Goal: Task Accomplishment & Management: Manage account settings

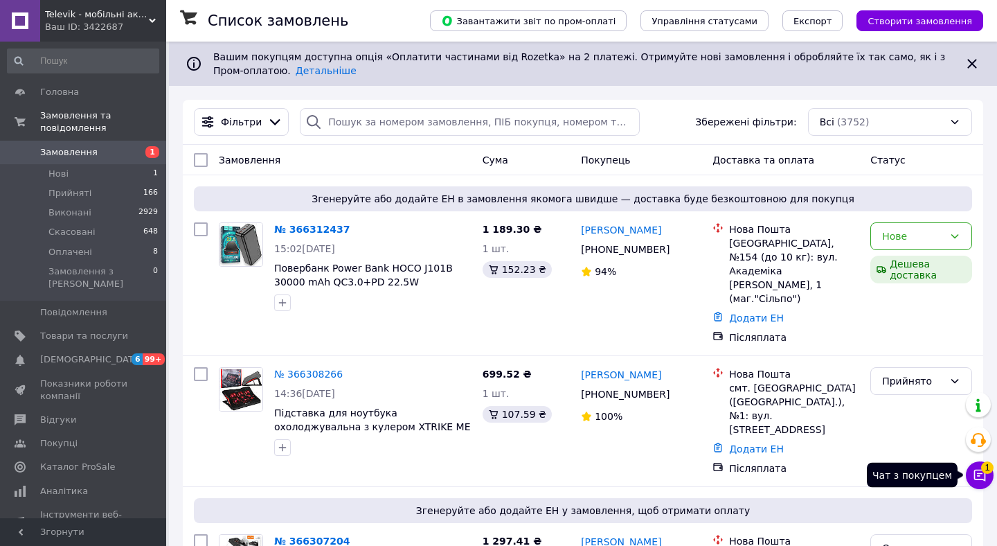
click at [978, 478] on icon at bounding box center [980, 475] width 14 height 14
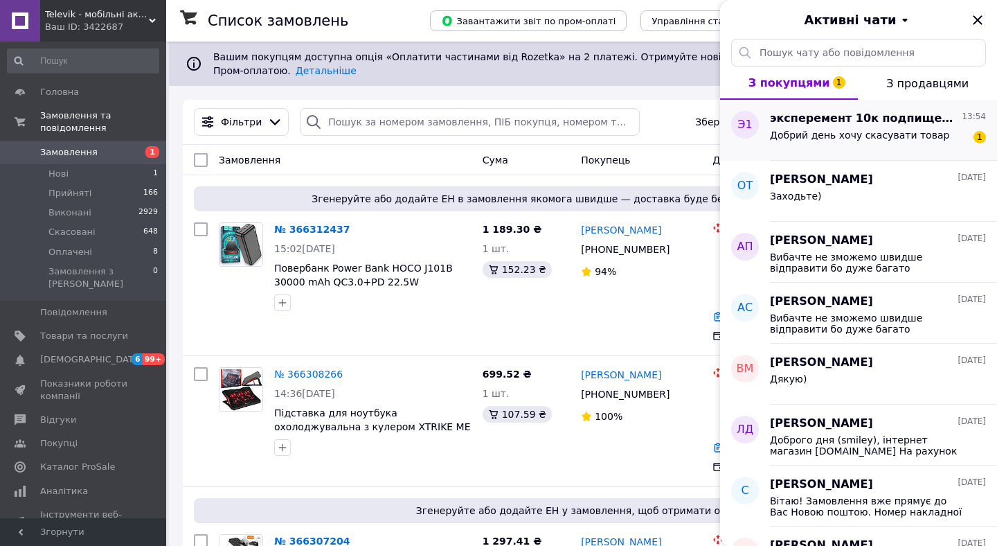
click at [855, 145] on div "Добрий день хочу скасувати товар" at bounding box center [859, 138] width 179 height 19
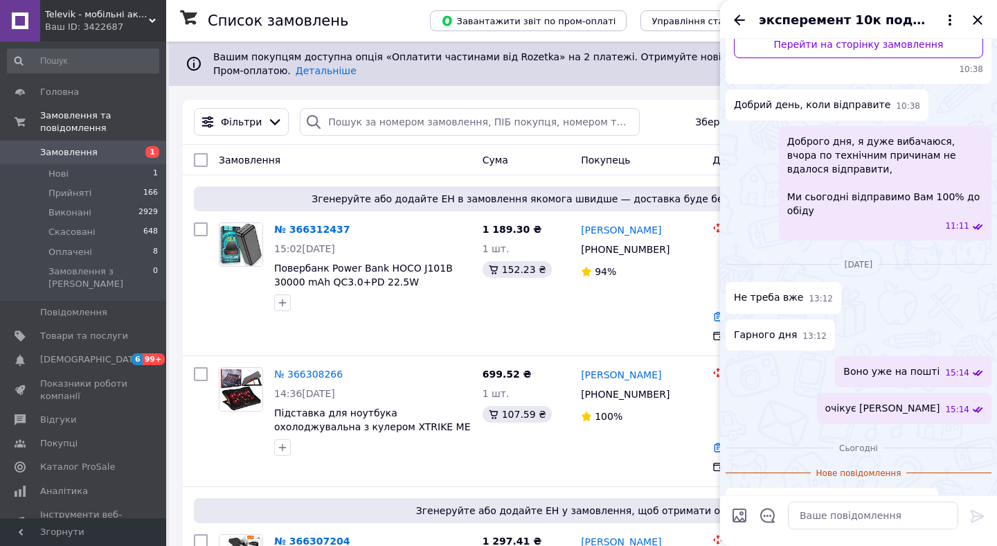
scroll to position [224, 0]
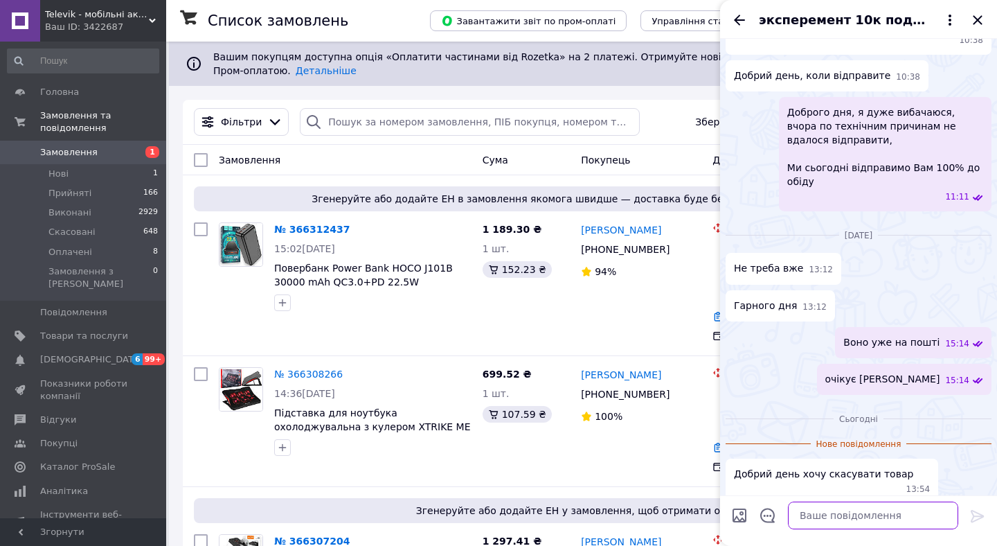
click at [836, 504] on textarea at bounding box center [873, 515] width 170 height 28
type textarea "На пошті потрібно скасувати"
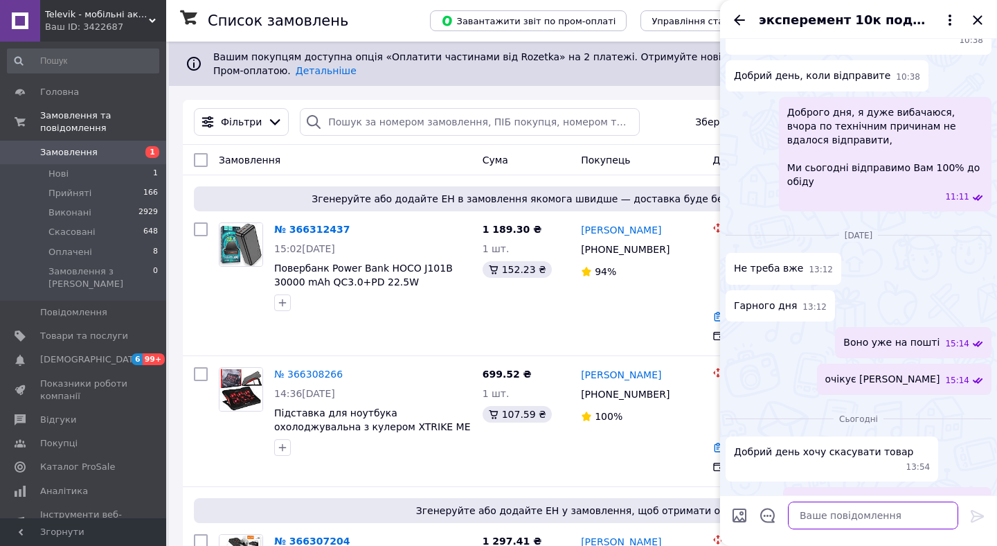
scroll to position [239, 0]
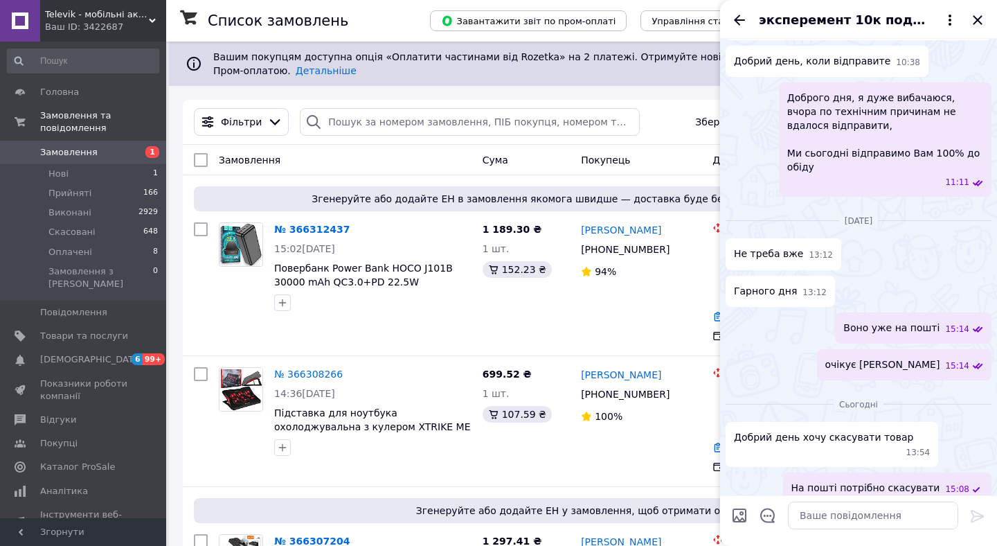
click at [973, 21] on icon "Закрити" at bounding box center [977, 20] width 17 height 17
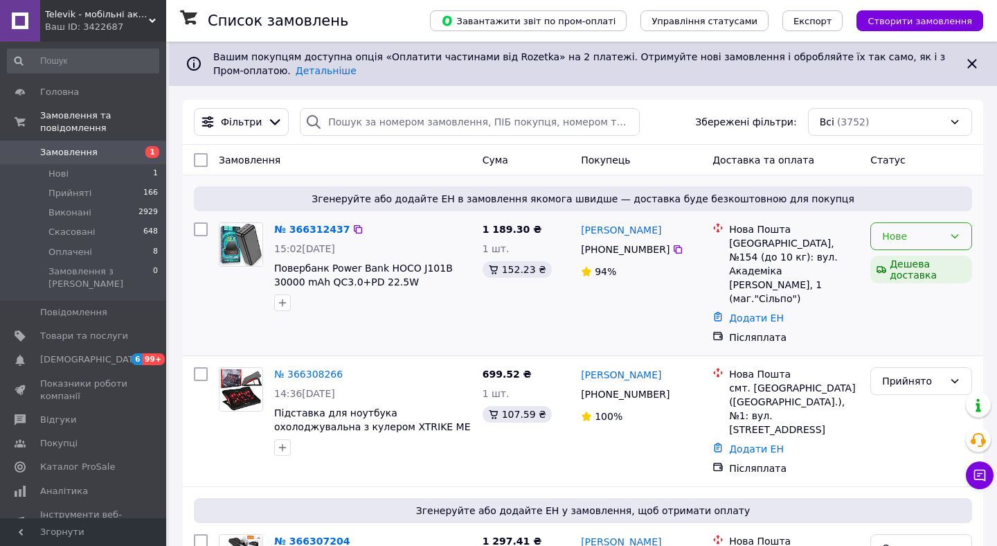
click at [897, 240] on div "Нове" at bounding box center [913, 235] width 62 height 15
click at [898, 262] on li "Прийнято" at bounding box center [921, 266] width 100 height 25
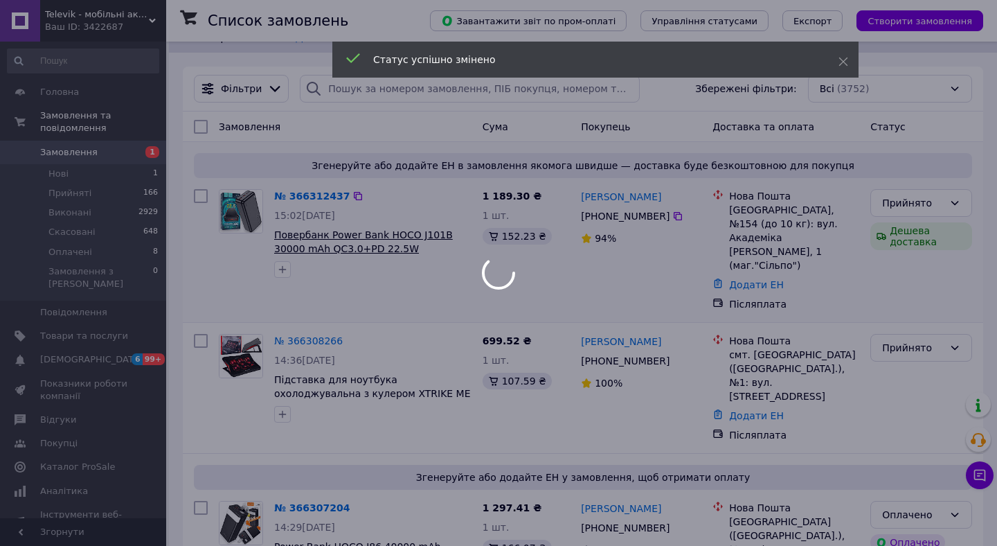
scroll to position [34, 0]
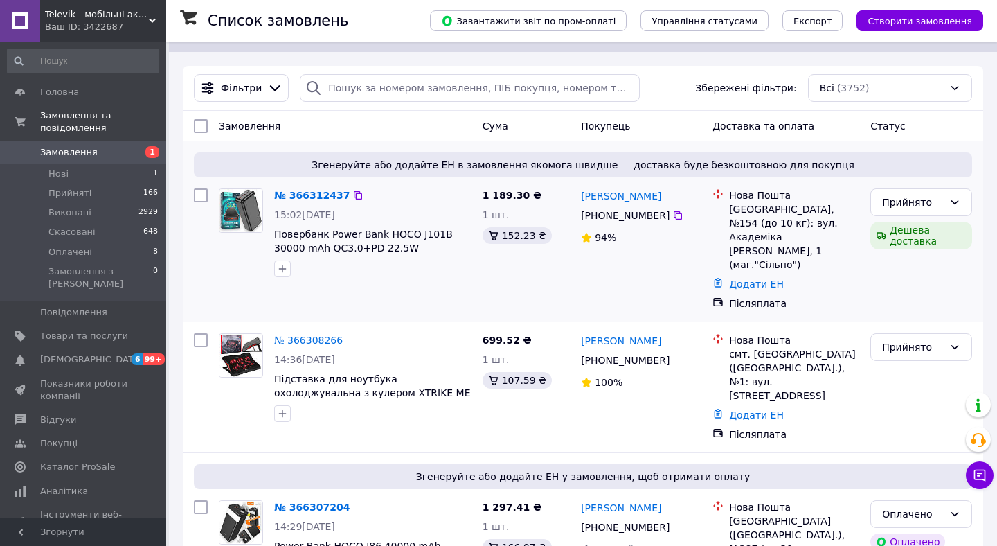
click at [309, 197] on link "№ 366312437" at bounding box center [311, 195] width 75 height 11
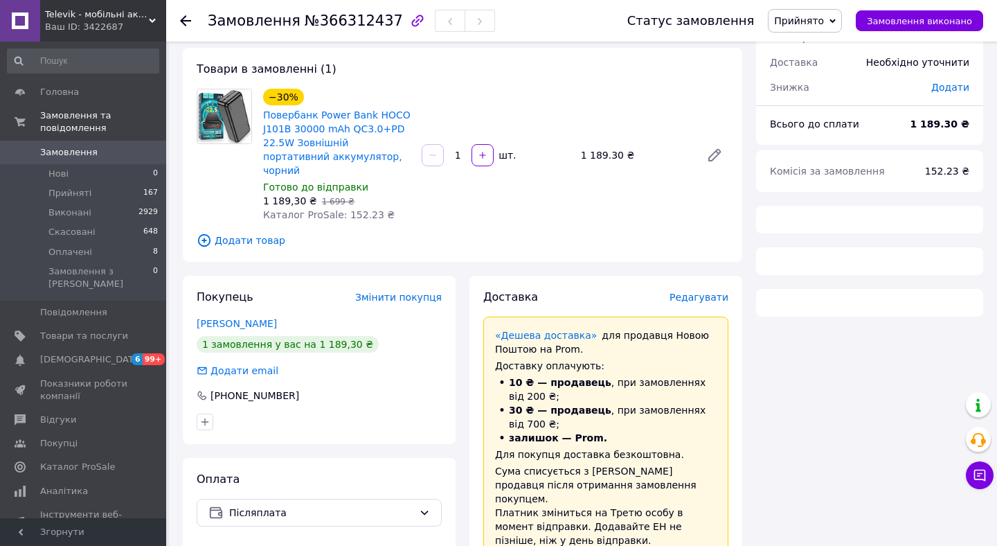
scroll to position [79, 0]
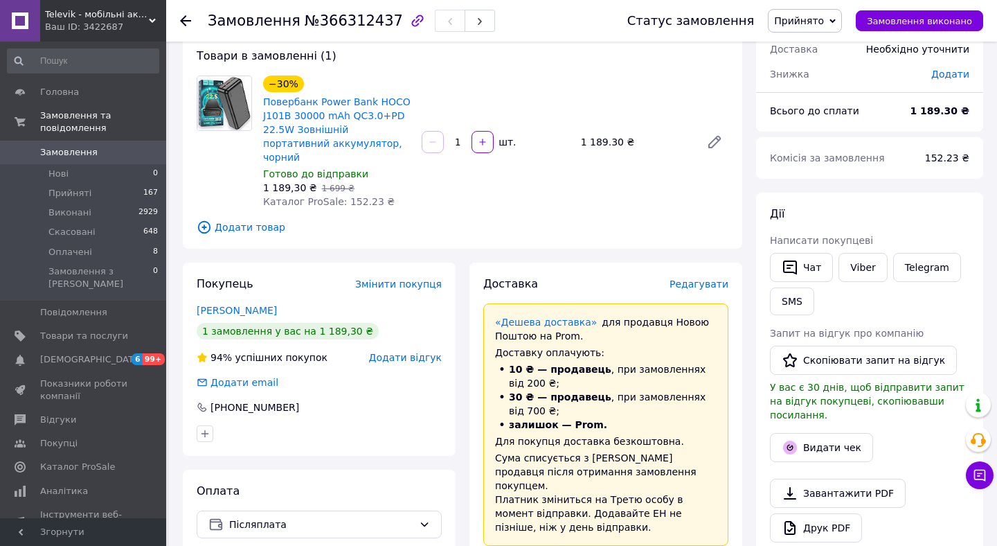
click at [697, 278] on span "Редагувати" at bounding box center [698, 283] width 59 height 11
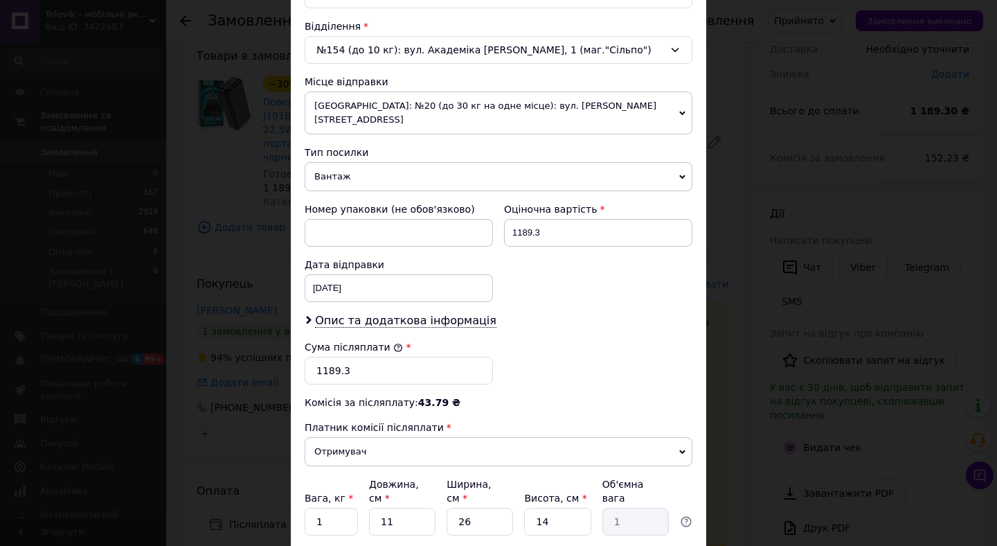
scroll to position [525, 0]
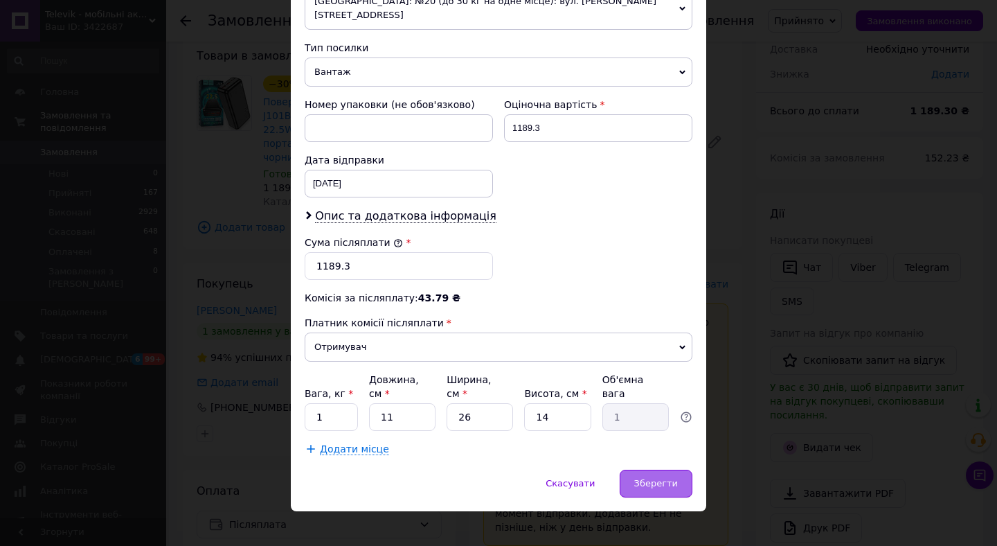
click at [665, 478] on span "Зберегти" at bounding box center [656, 483] width 44 height 10
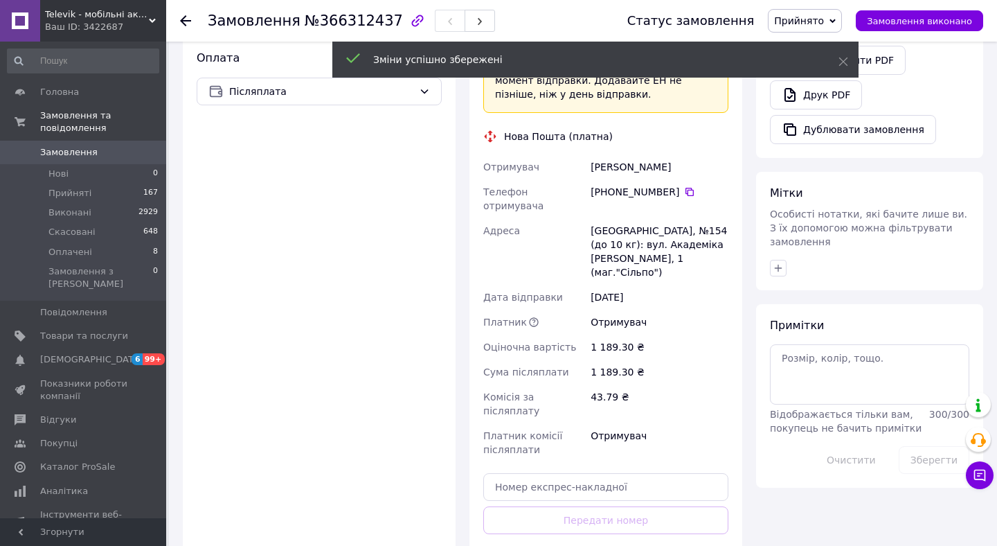
scroll to position [537, 0]
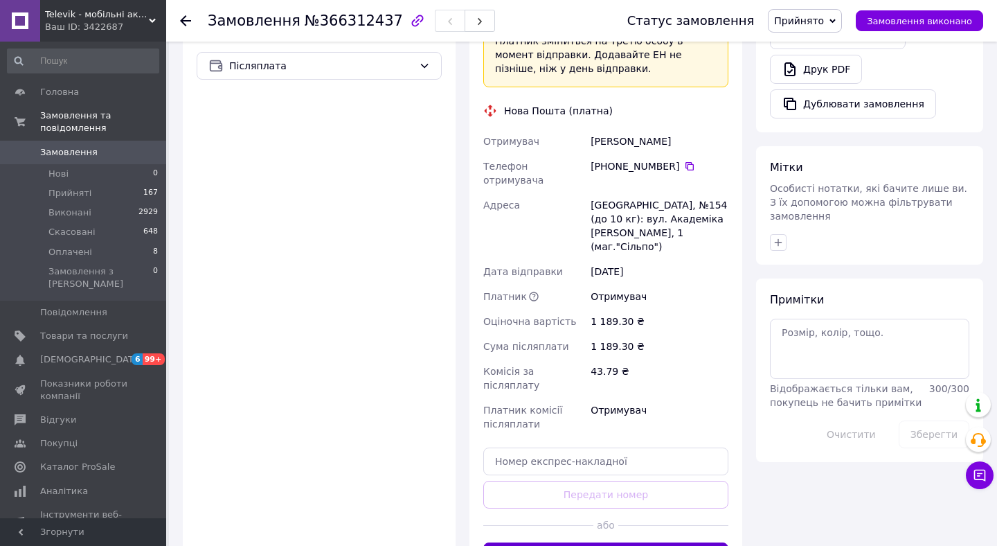
click at [583, 542] on button "Згенерувати ЕН" at bounding box center [605, 556] width 245 height 28
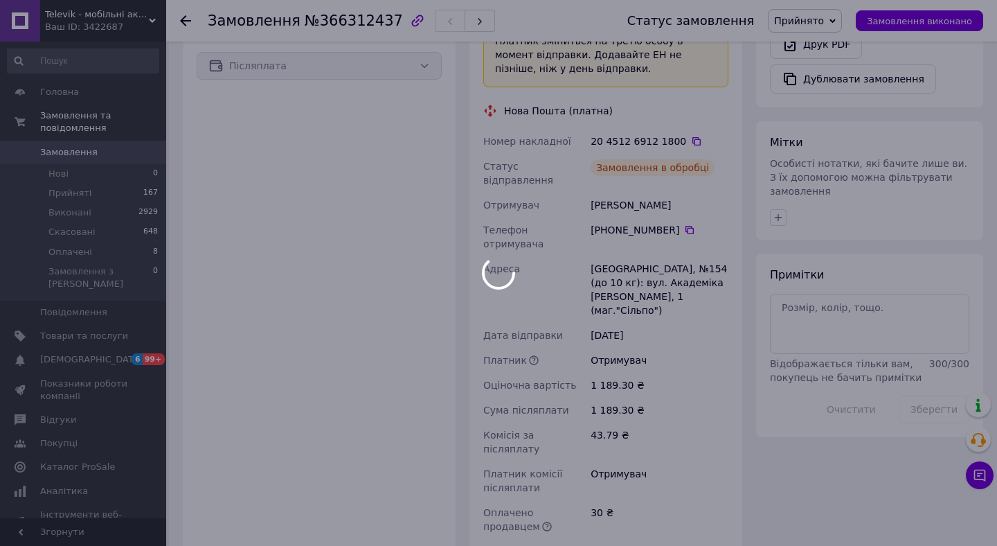
scroll to position [483, 0]
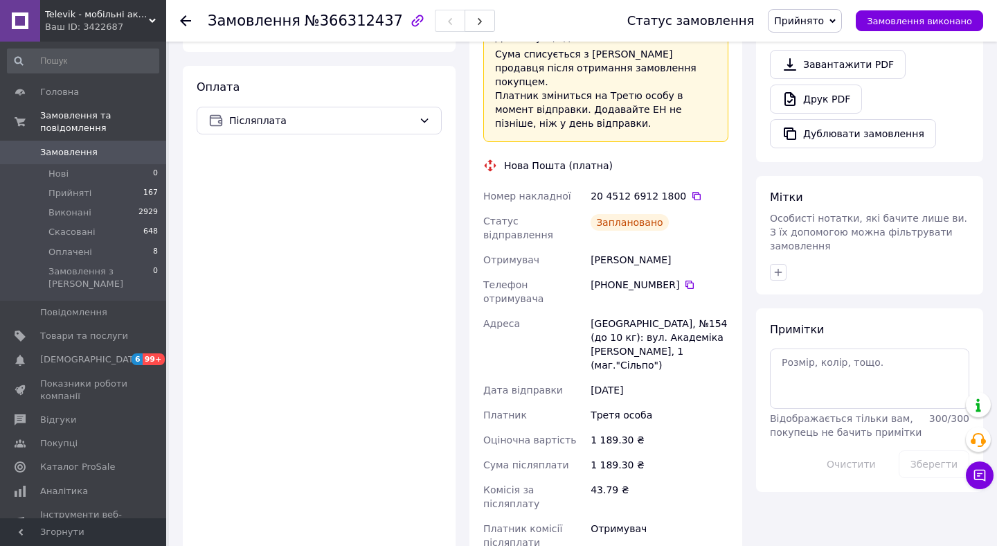
click at [687, 189] on div "20 4512 6912 1800" at bounding box center [660, 196] width 138 height 14
click at [692, 192] on icon at bounding box center [696, 196] width 8 height 8
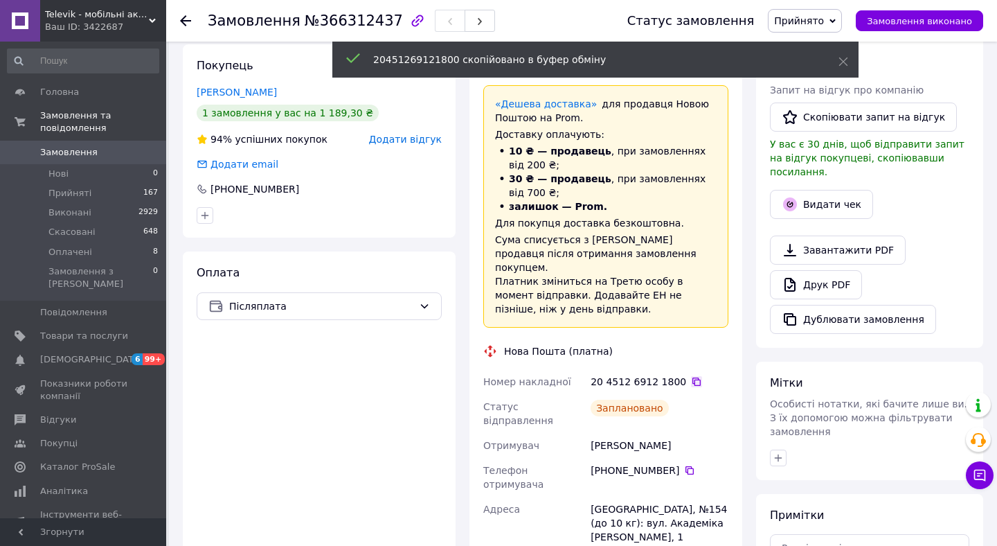
scroll to position [226, 0]
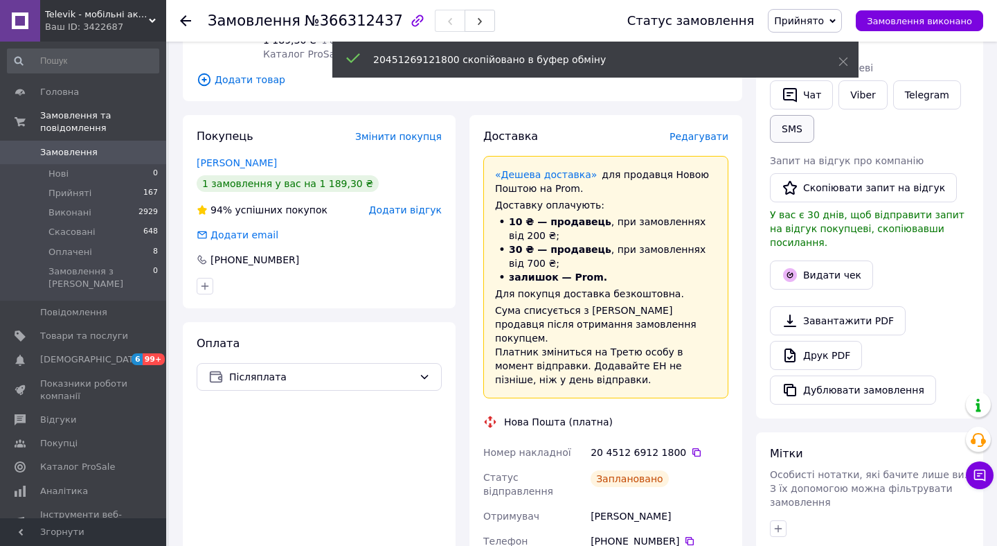
click at [805, 131] on button "SMS" at bounding box center [792, 129] width 44 height 28
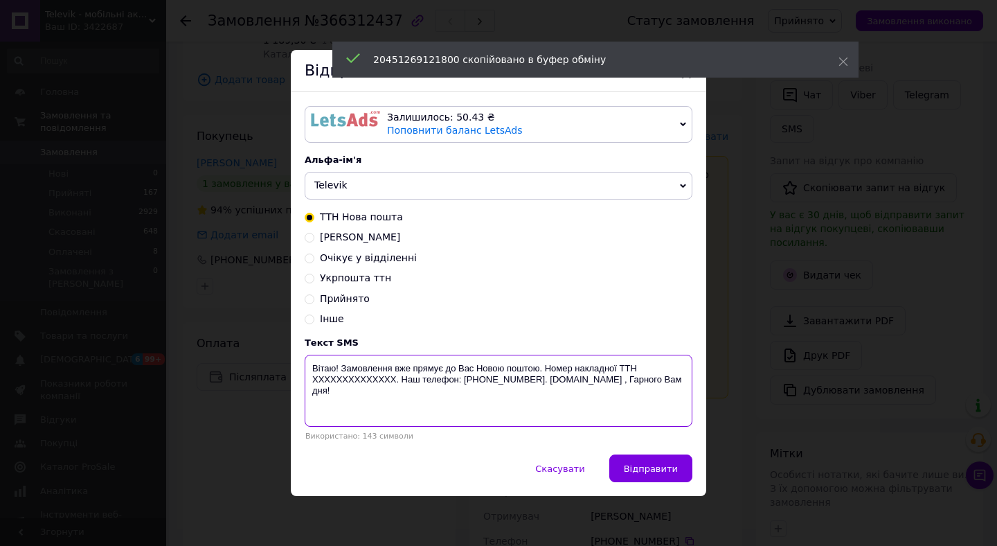
click at [361, 377] on textarea "Вітаю! Замовлення вже прямує до Вас Новою поштою. Номер накладної ТТН XXXXXXXXX…" at bounding box center [499, 390] width 388 height 72
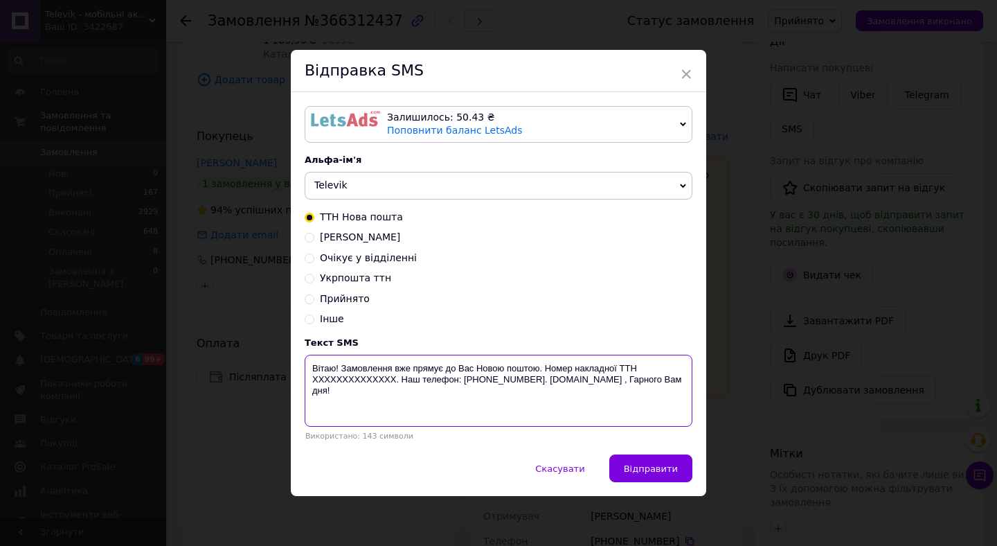
click at [361, 377] on textarea "Вітаю! Замовлення вже прямує до Вас Новою поштою. Номер накладної ТТН XXXXXXXXX…" at bounding box center [499, 390] width 388 height 72
paste textarea "20451269121800"
type textarea "Вітаю! Замовлення вже прямує до Вас Новою поштою. Номер накладної ТТН 204512691…"
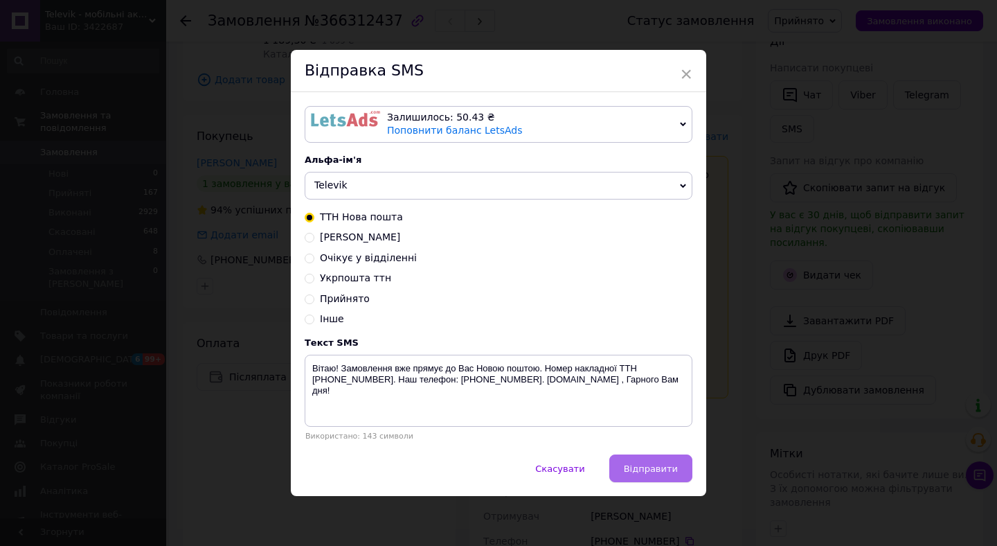
click at [663, 470] on span "Відправити" at bounding box center [651, 468] width 54 height 10
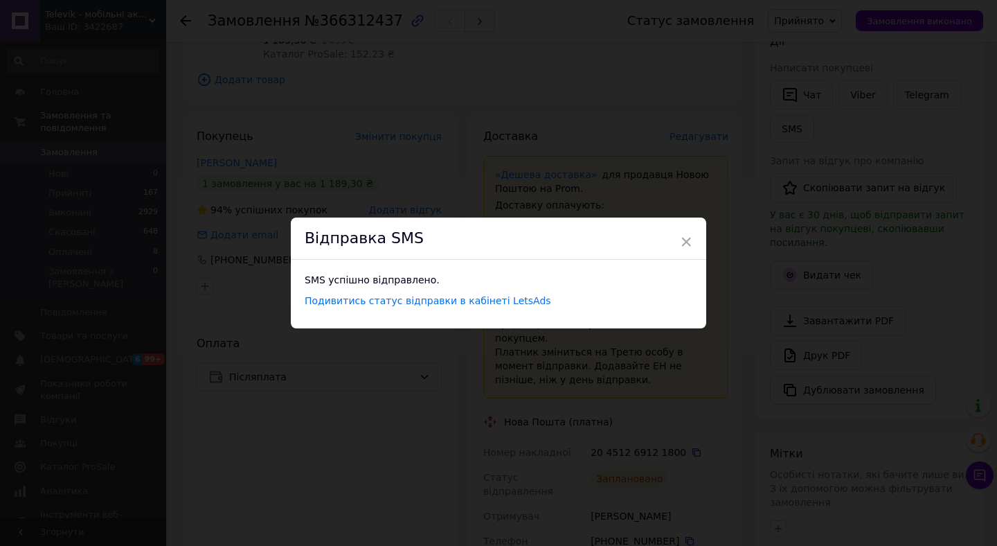
click at [734, 179] on div "× Відправка SMS SMS успішно відправлено. Подивитись статус відправки в кабінеті…" at bounding box center [498, 273] width 997 height 546
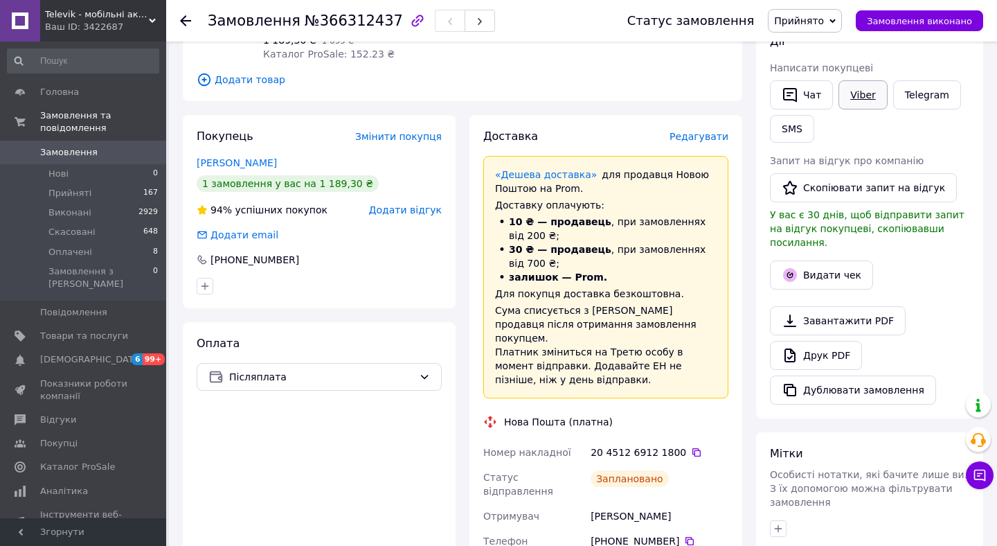
click at [854, 91] on link "Viber" at bounding box center [862, 94] width 48 height 29
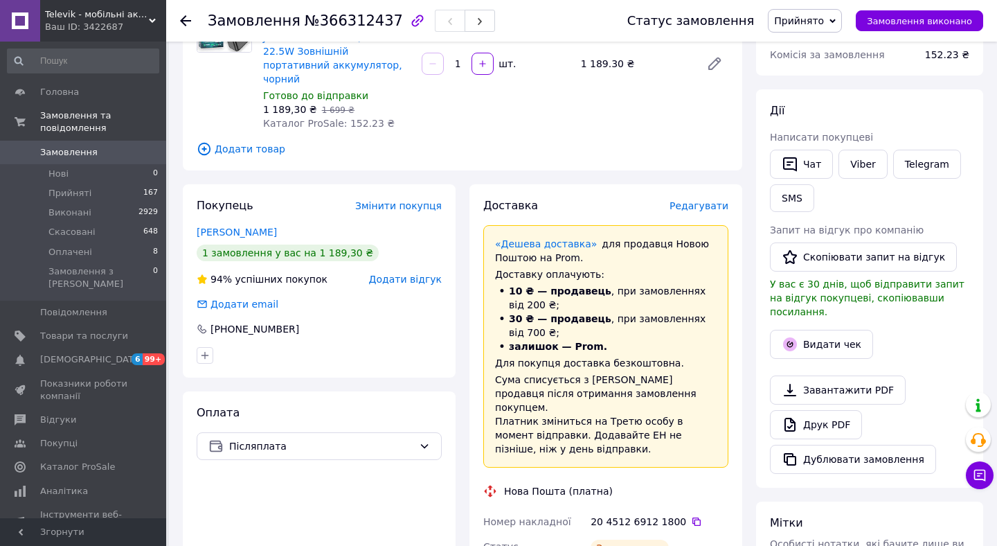
scroll to position [161, 0]
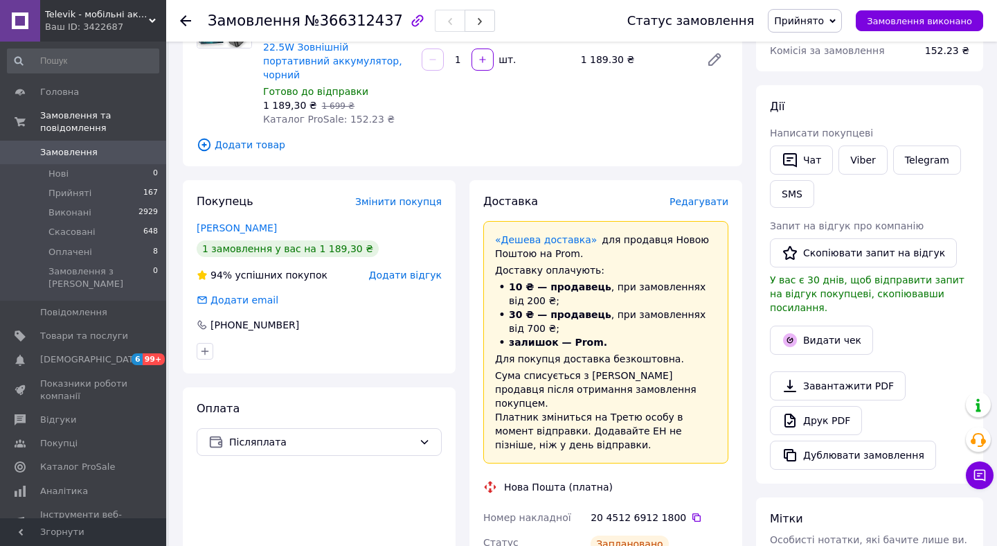
click at [87, 152] on span "Замовлення" at bounding box center [68, 152] width 57 height 12
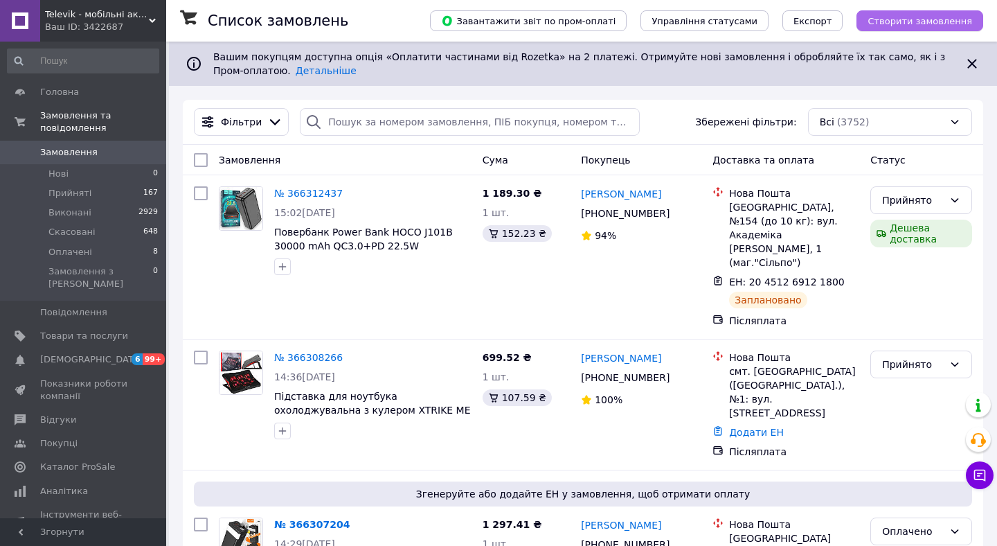
click at [903, 27] on button "Створити замовлення" at bounding box center [919, 20] width 127 height 21
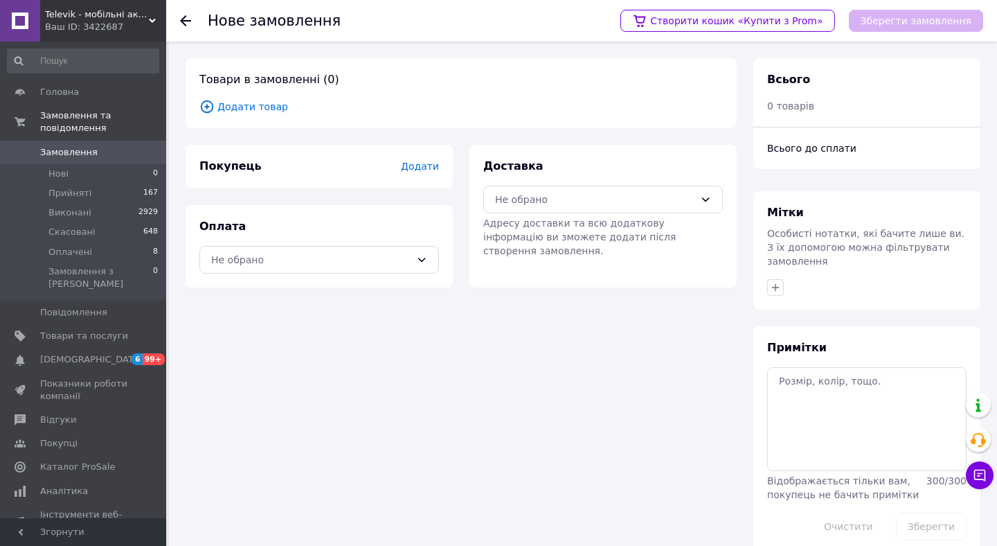
click at [271, 109] on span "Додати товар" at bounding box center [460, 106] width 523 height 15
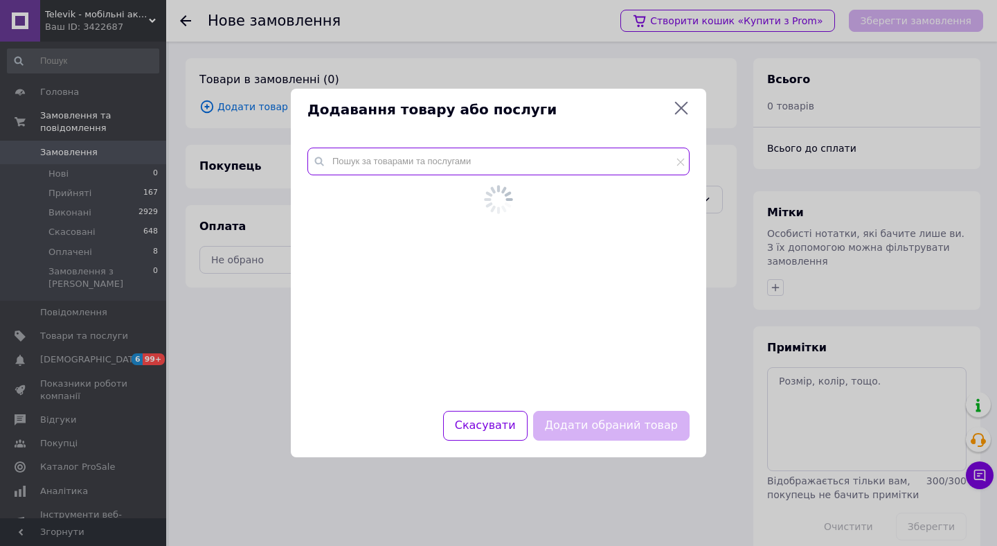
click at [418, 169] on input "text" at bounding box center [498, 161] width 382 height 28
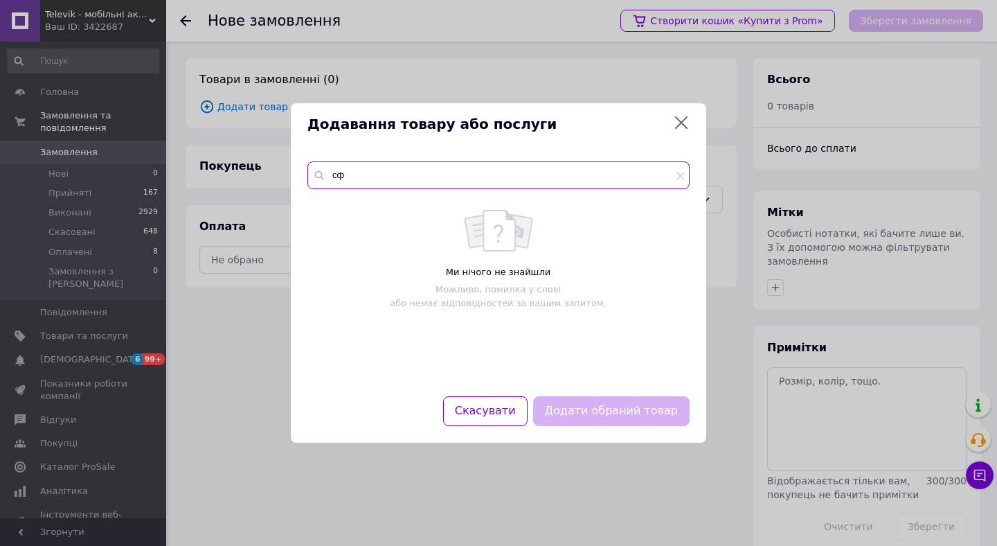
type input "с"
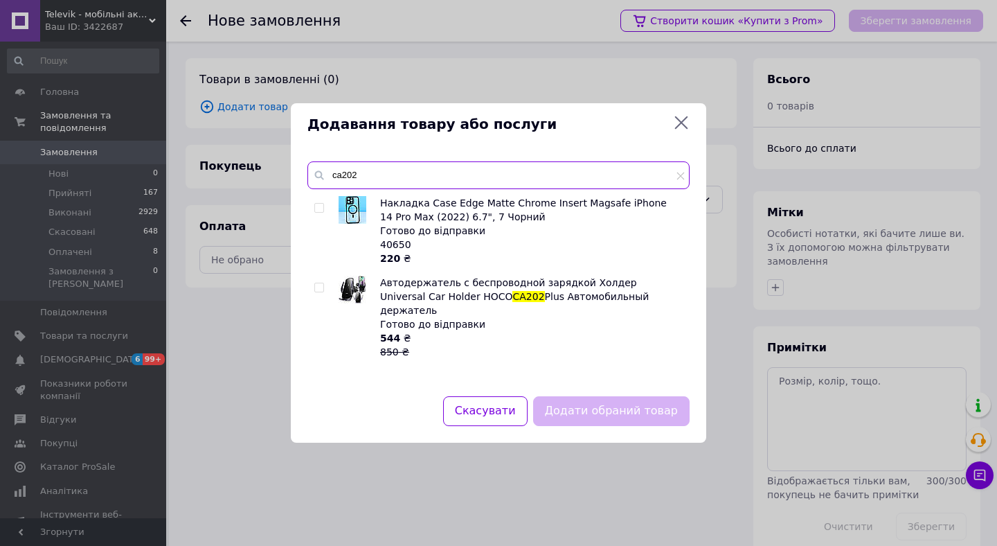
type input "ca202"
click at [320, 291] on input "checkbox" at bounding box center [318, 287] width 9 height 9
checkbox input "true"
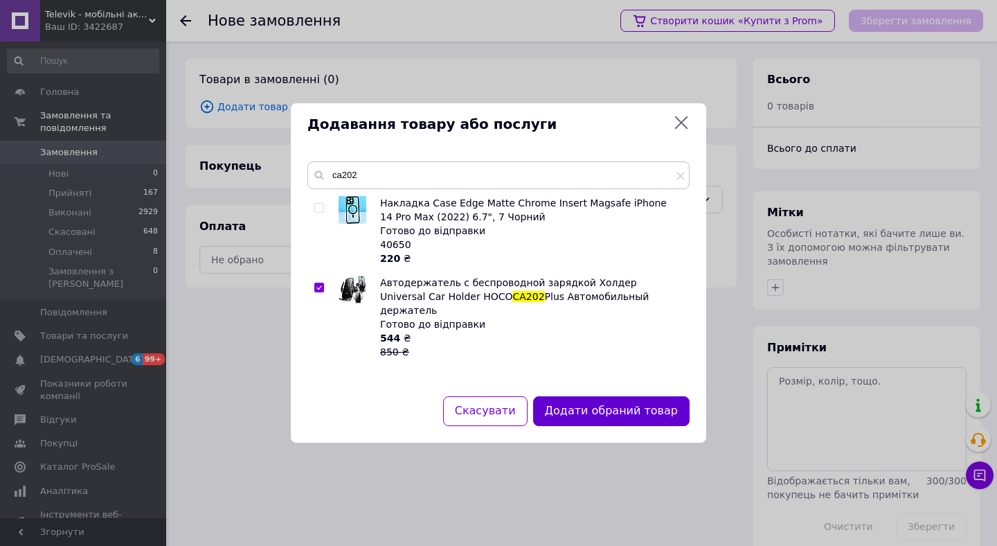
click at [608, 404] on button "Додати обраний товар" at bounding box center [611, 411] width 156 height 30
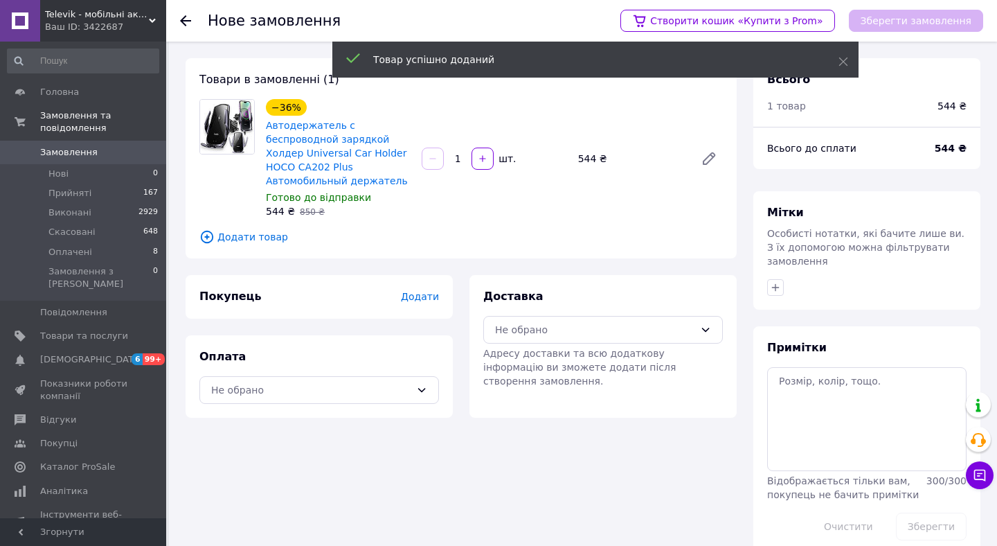
click at [426, 301] on span "Додати" at bounding box center [420, 296] width 38 height 11
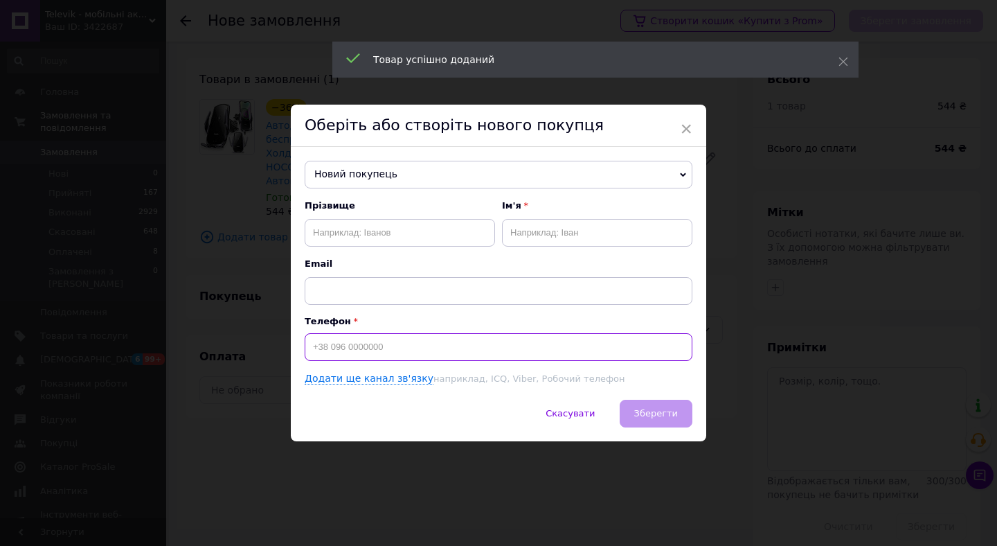
click at [354, 341] on input at bounding box center [499, 347] width 388 height 28
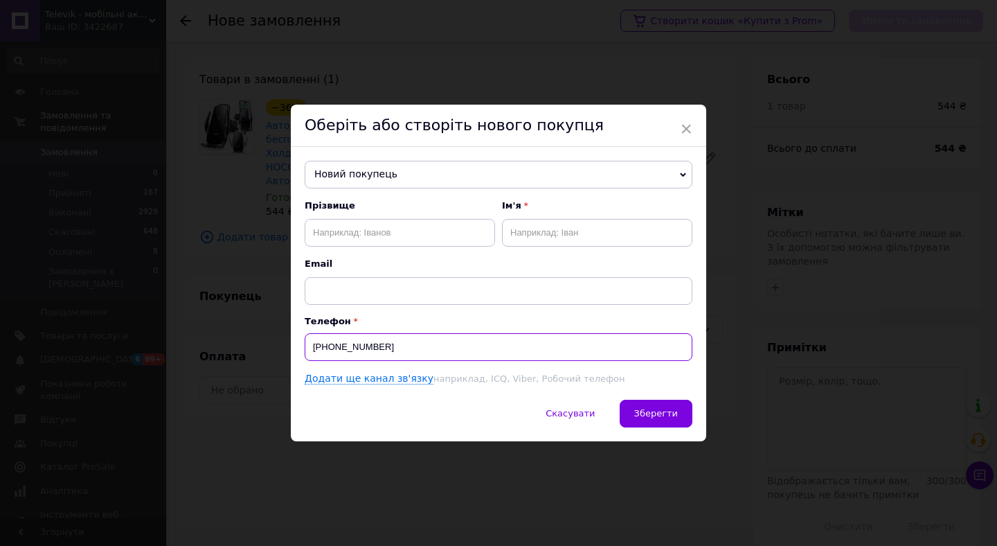
type input "+380679428575"
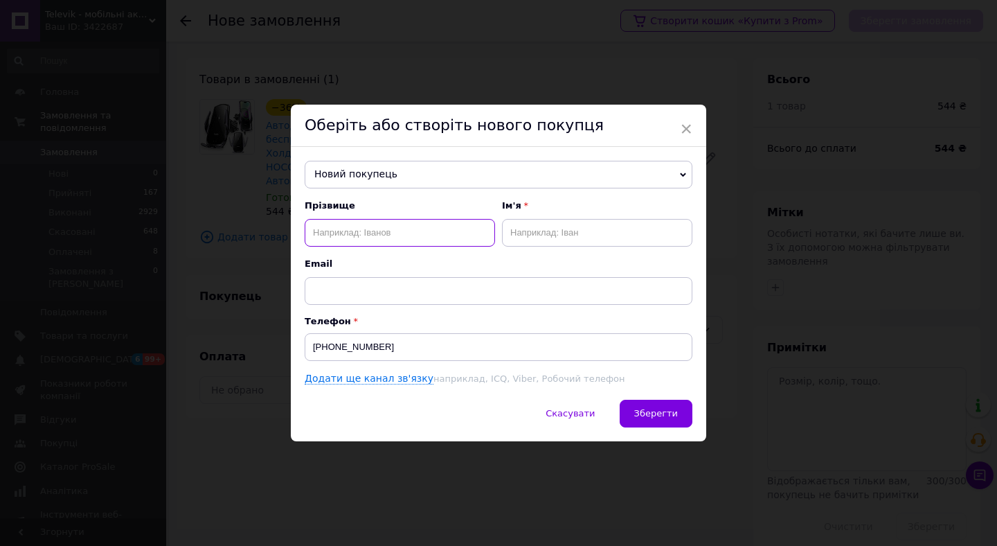
click at [365, 229] on input "text" at bounding box center [400, 233] width 190 height 28
type input "a"
type input "s"
type input "Дума"
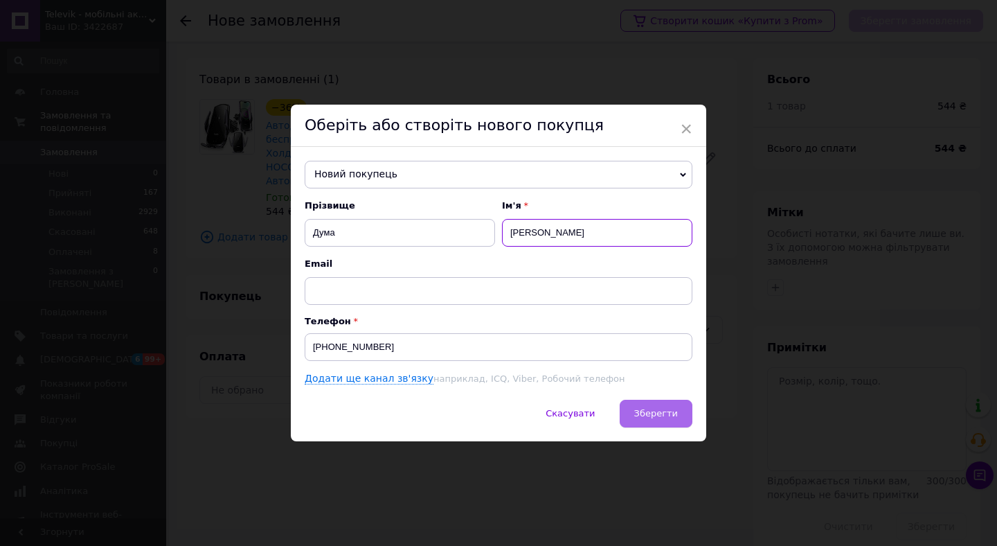
type input "Ігор"
click at [656, 403] on button "Зберегти" at bounding box center [656, 413] width 73 height 28
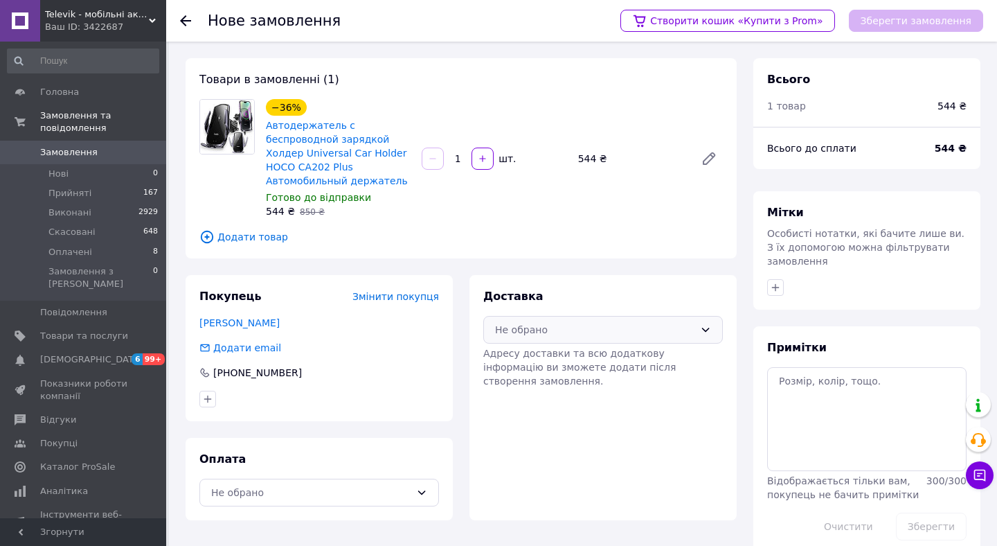
click at [546, 322] on div "Не обрано" at bounding box center [603, 330] width 240 height 28
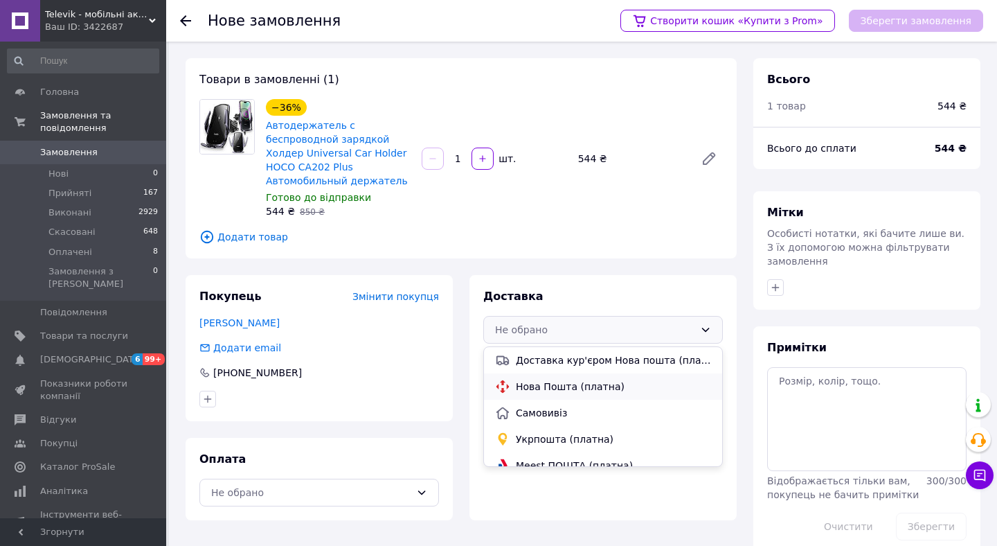
click at [547, 388] on span "Нова Пошта (платна)" at bounding box center [613, 386] width 195 height 14
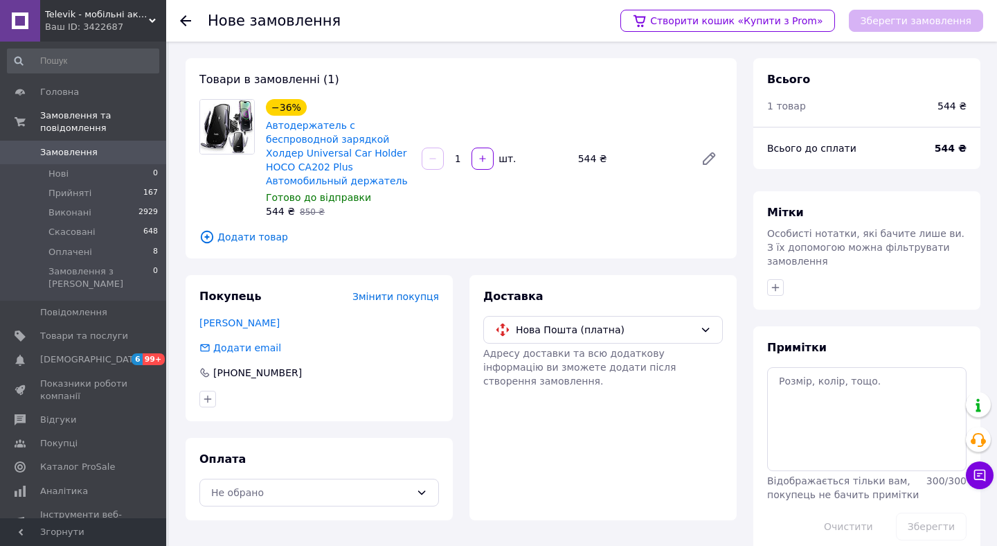
click at [425, 478] on div "Оплата Не обрано" at bounding box center [319, 479] width 267 height 82
click at [413, 490] on div "Не обрано" at bounding box center [319, 492] width 240 height 28
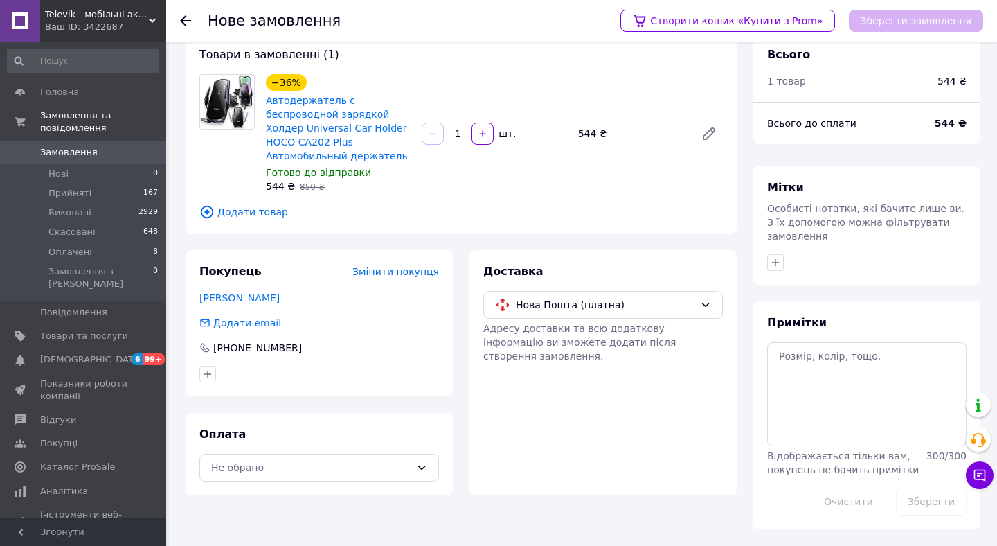
click at [323, 483] on div "Оплата Не обрано" at bounding box center [319, 454] width 267 height 82
click at [316, 465] on div "Не обрано" at bounding box center [310, 467] width 199 height 15
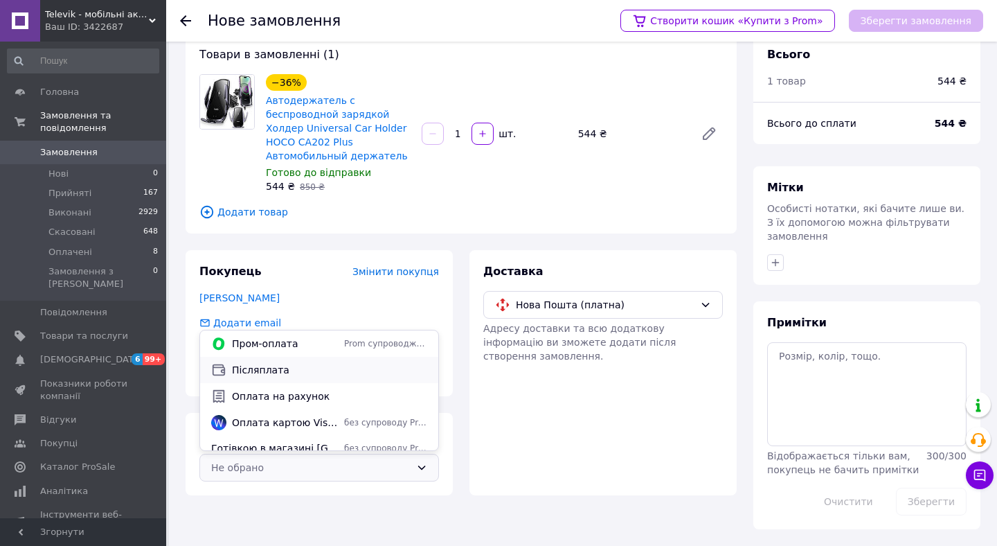
click at [290, 371] on span "Післяплата" at bounding box center [329, 370] width 195 height 14
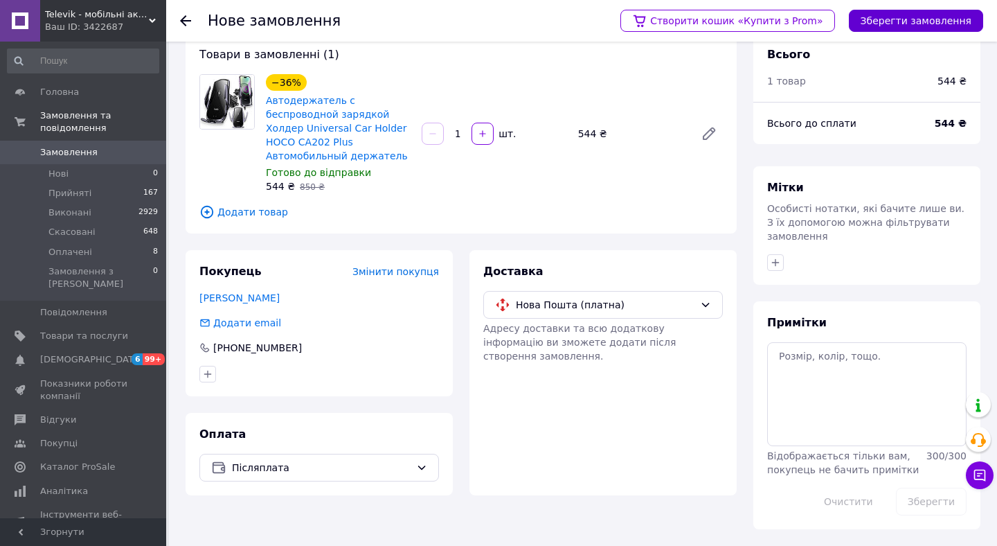
click at [898, 24] on button "Зберегти замовлення" at bounding box center [916, 21] width 134 height 22
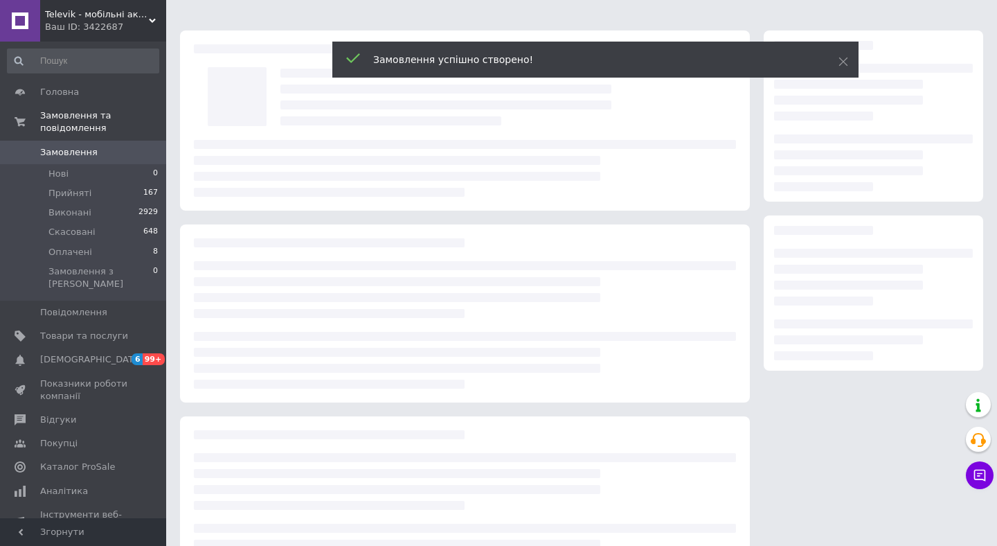
scroll to position [66, 0]
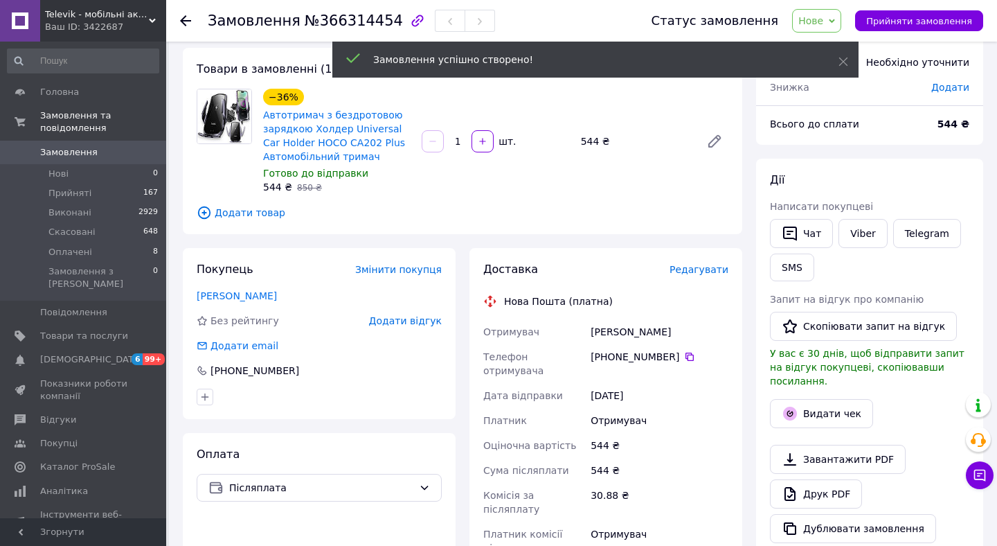
click at [701, 270] on span "Редагувати" at bounding box center [698, 269] width 59 height 11
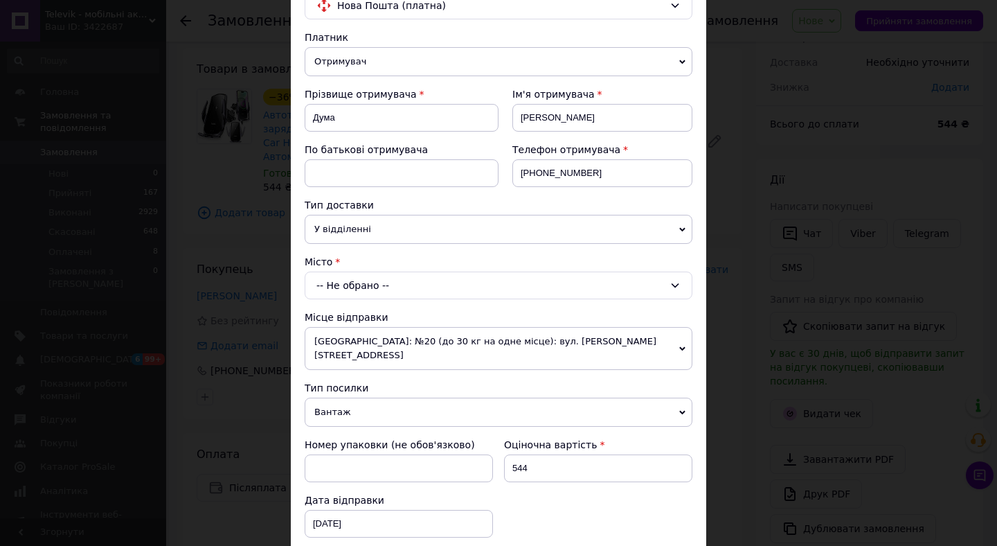
scroll to position [142, 0]
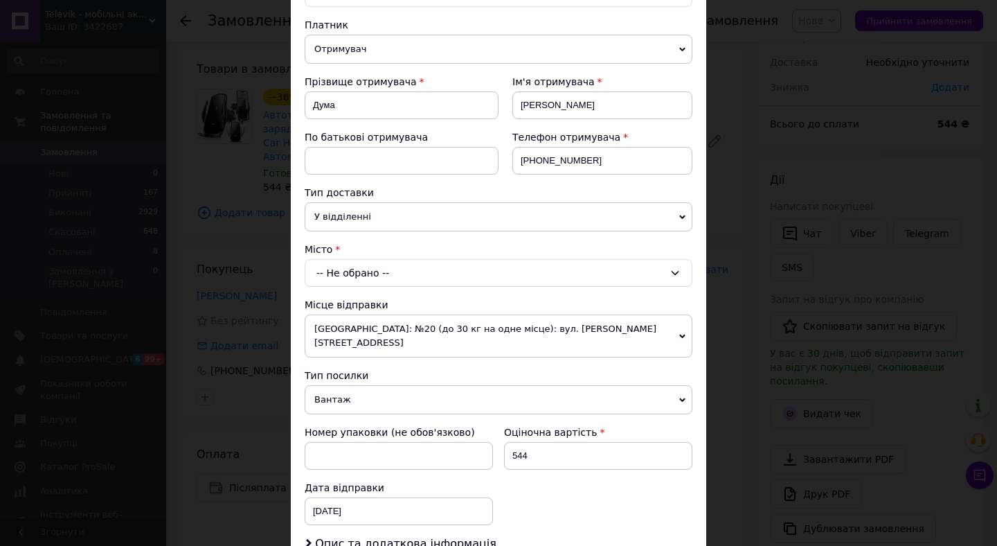
click at [388, 280] on div "-- Не обрано --" at bounding box center [499, 273] width 388 height 28
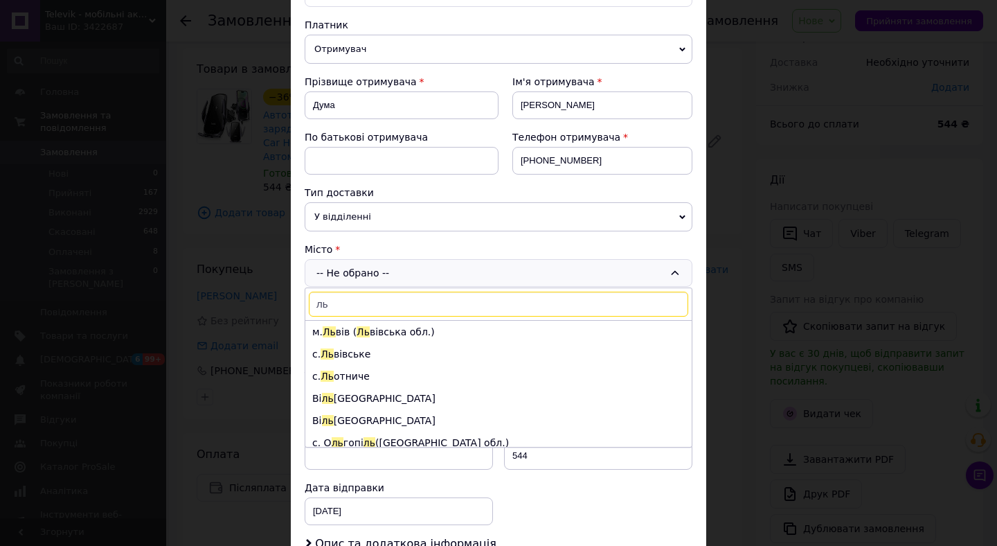
type input "л"
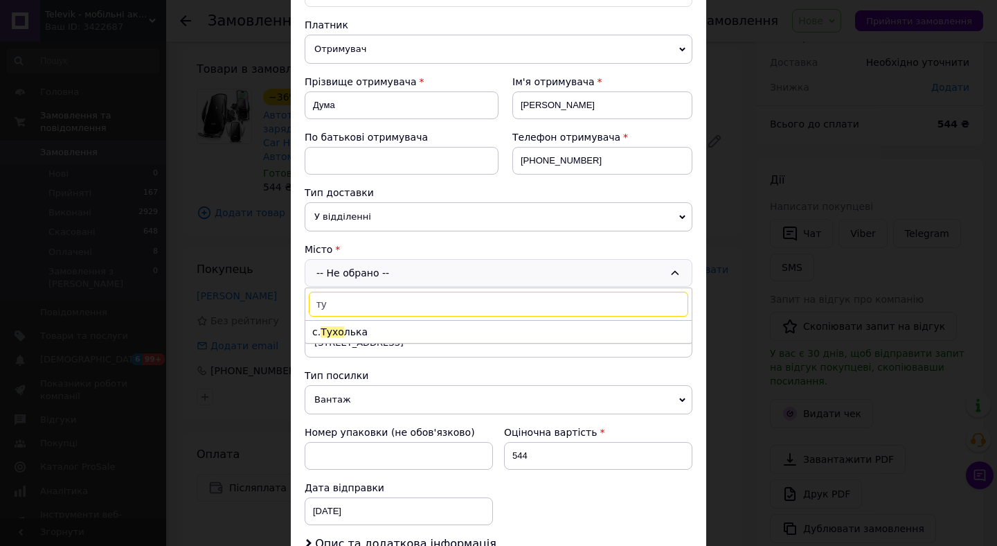
type input "т"
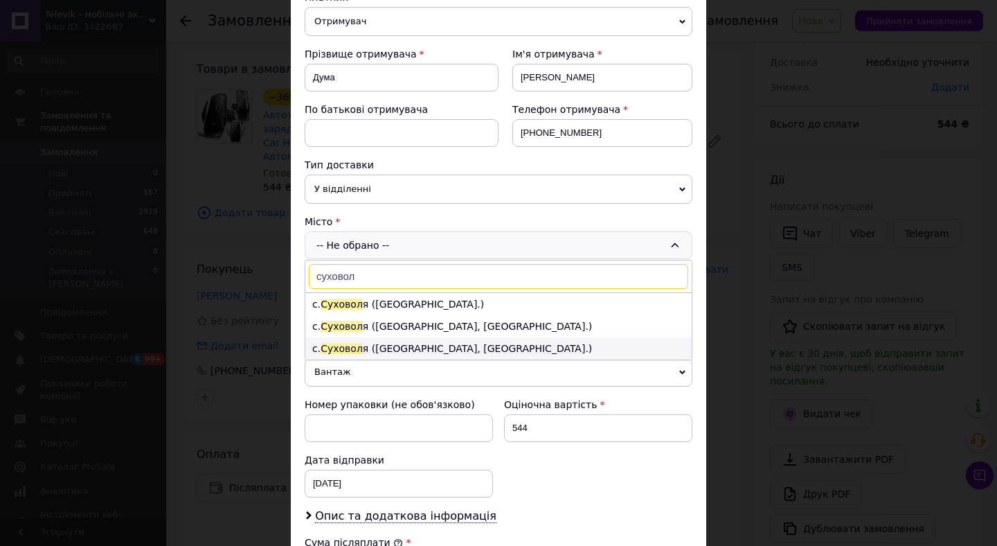
scroll to position [169, 0]
type input "суховол"
click at [411, 329] on li "с. Суховол я (Львівська обл., Львівський р-н.)" at bounding box center [498, 327] width 386 height 22
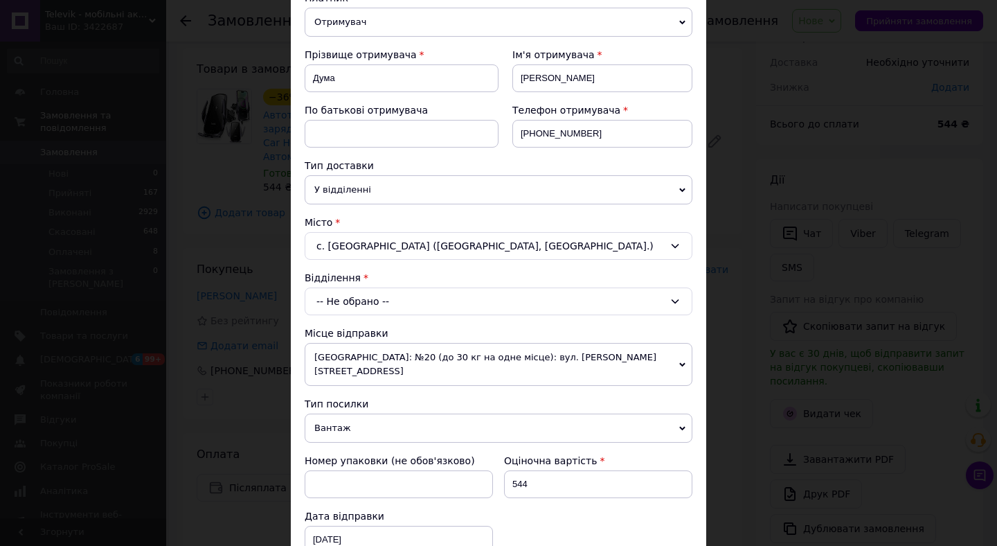
click at [417, 305] on div "-- Не обрано --" at bounding box center [499, 301] width 388 height 28
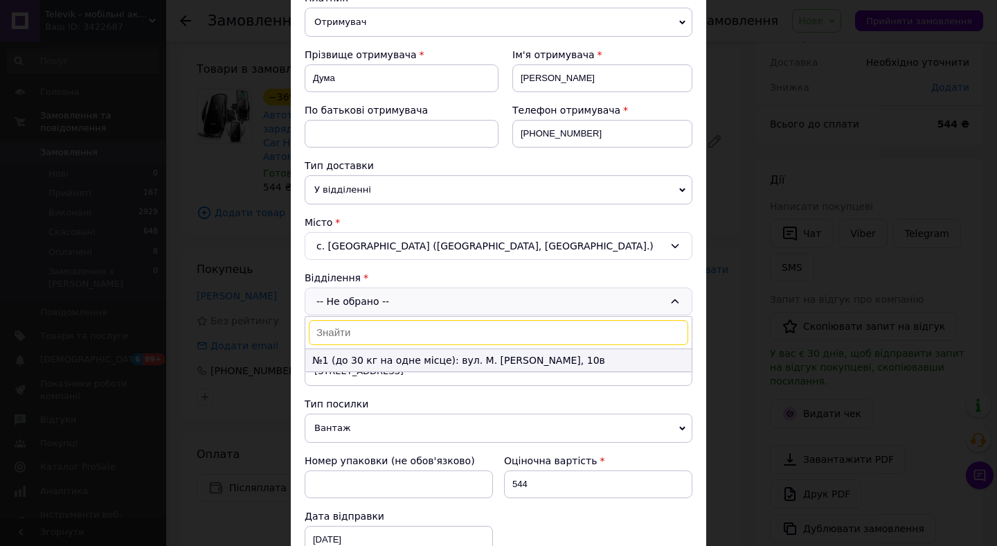
click at [430, 363] on li "№1 (до 30 кг на одне місце): вул. М. Хмільовського, 10в" at bounding box center [498, 360] width 386 height 22
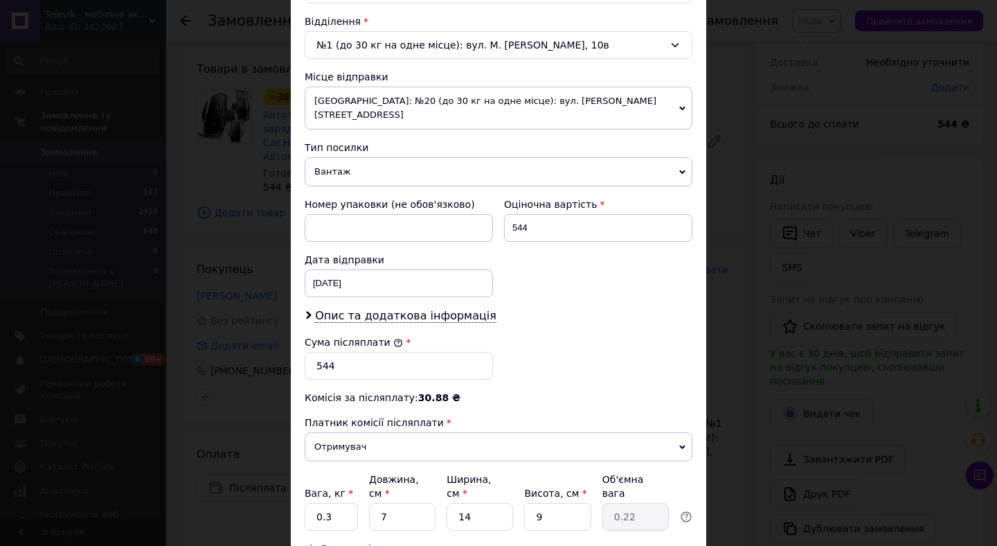
scroll to position [525, 0]
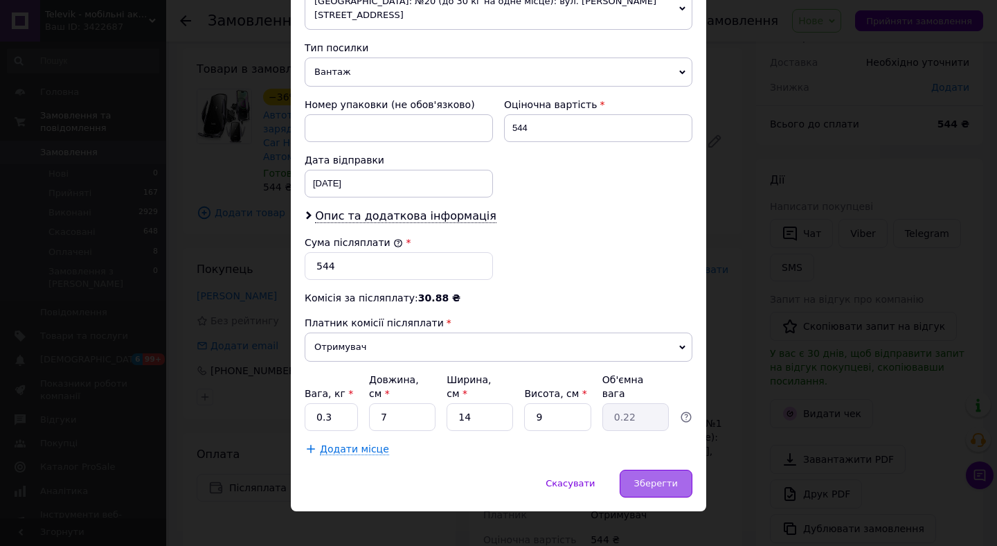
click at [652, 478] on span "Зберегти" at bounding box center [656, 483] width 44 height 10
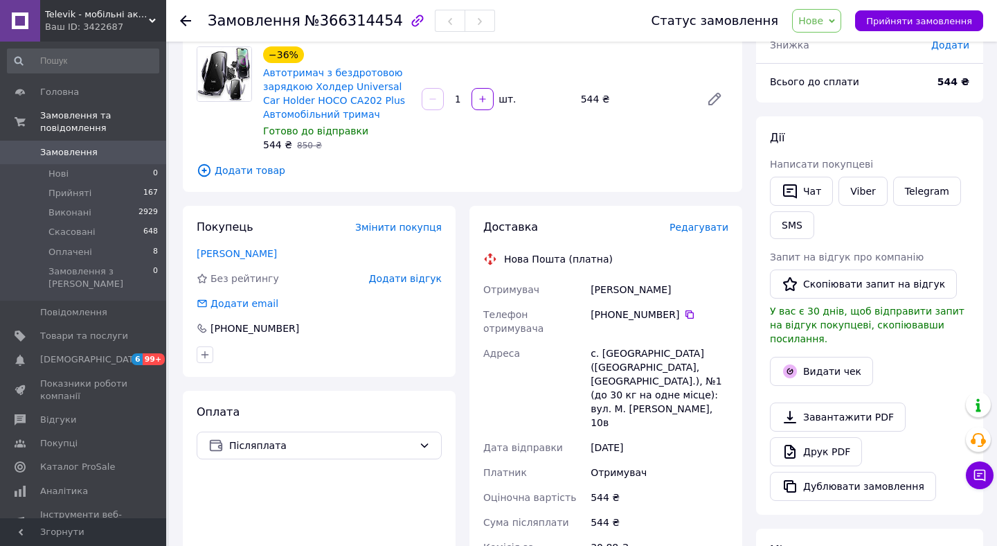
scroll to position [92, 0]
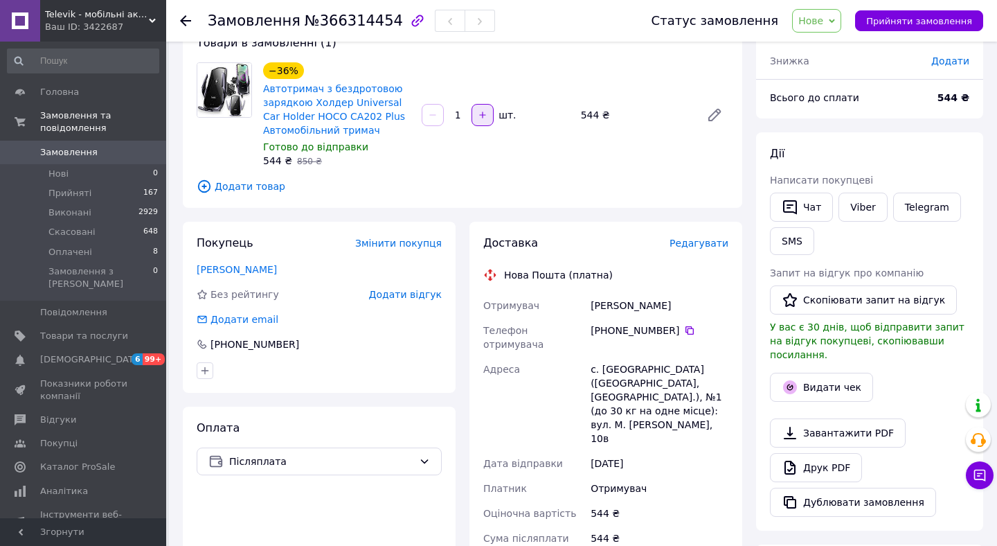
click at [484, 109] on button "button" at bounding box center [482, 115] width 22 height 22
type input "2"
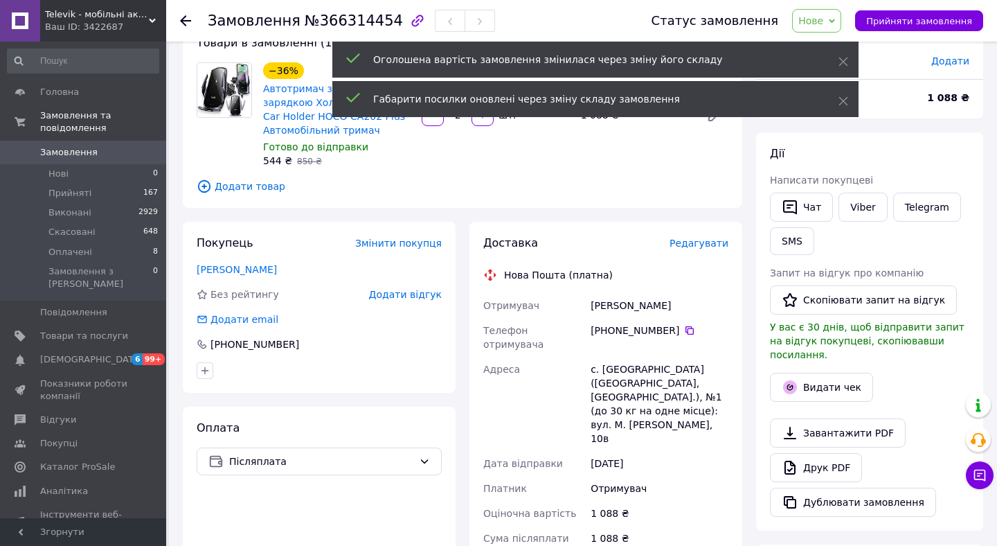
click at [836, 24] on span "Нове" at bounding box center [816, 21] width 49 height 24
click at [843, 57] on icon at bounding box center [843, 62] width 10 height 10
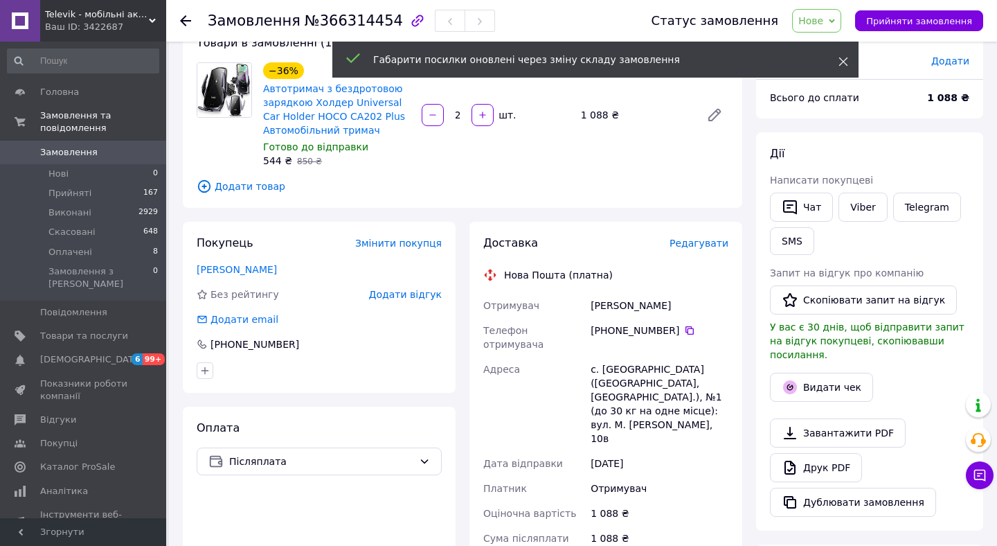
click at [843, 60] on icon at bounding box center [843, 62] width 10 height 10
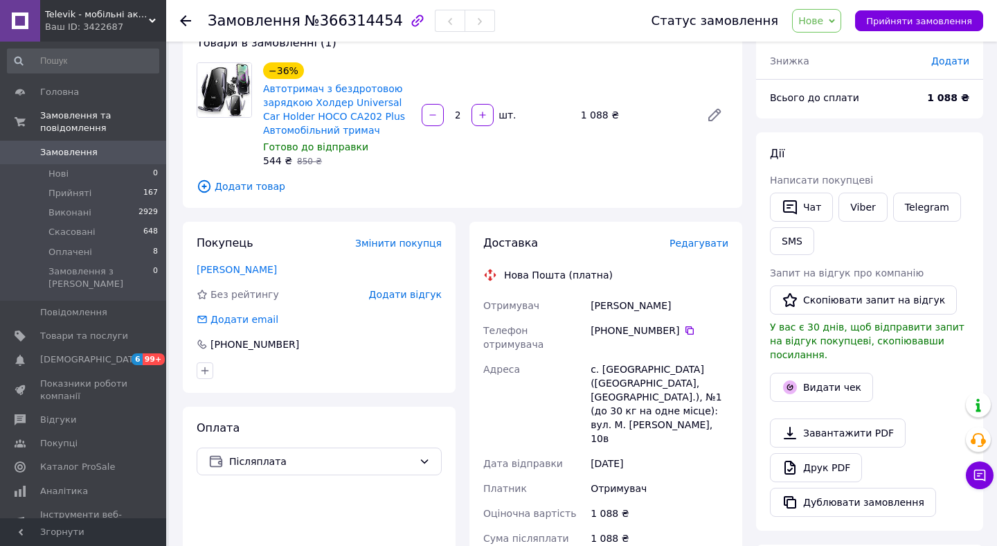
click at [836, 33] on div "Статус замовлення Нове Прийнято Виконано Скасовано Оплачено Прийняти замовлення" at bounding box center [803, 21] width 359 height 42
click at [834, 30] on span "Нове" at bounding box center [816, 21] width 49 height 24
click at [832, 53] on li "Прийнято" at bounding box center [825, 48] width 64 height 21
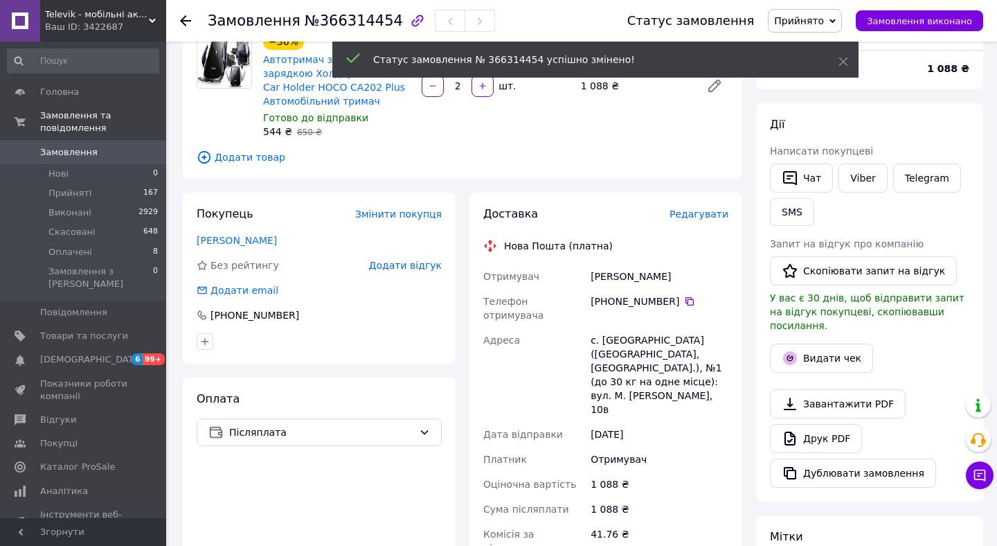
scroll to position [123, 0]
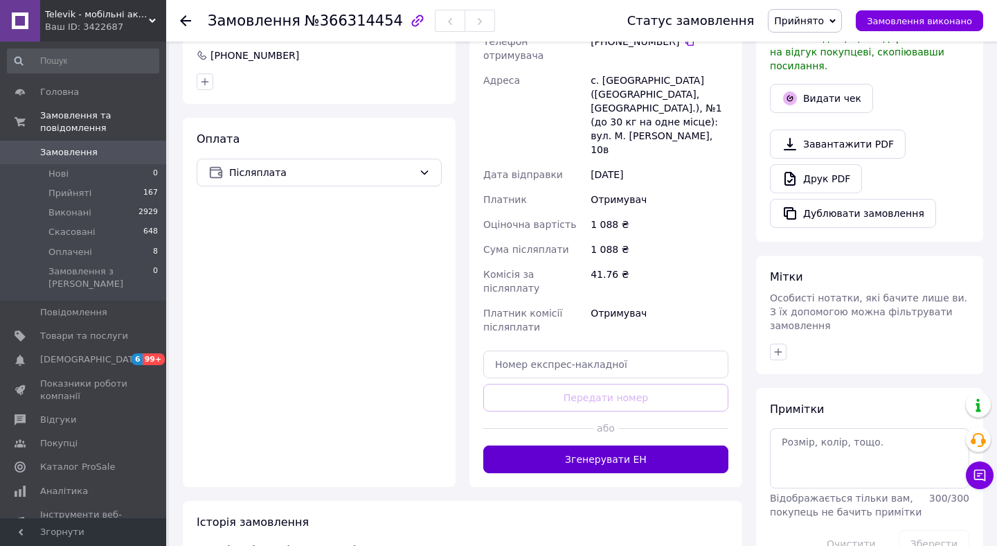
click at [616, 445] on button "Згенерувати ЕН" at bounding box center [605, 459] width 245 height 28
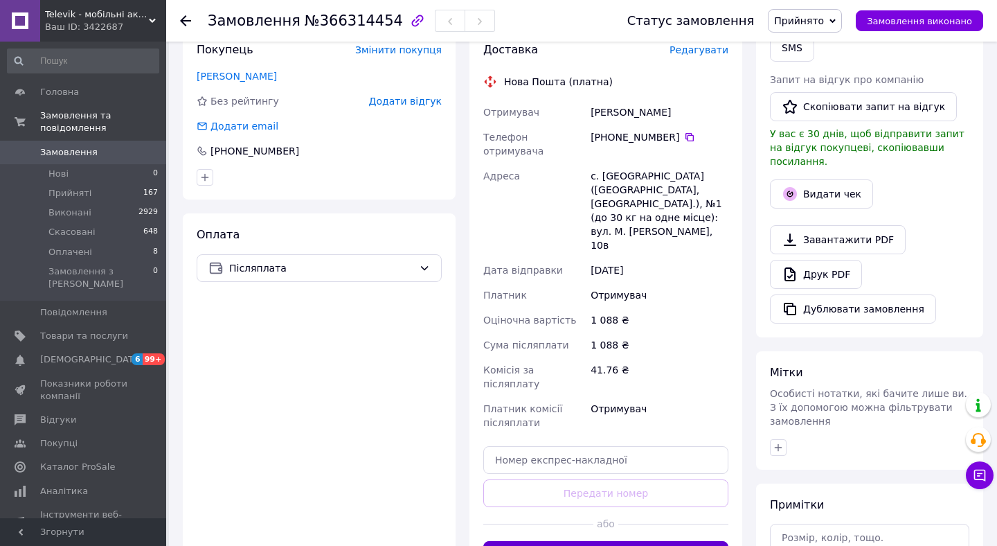
scroll to position [268, 0]
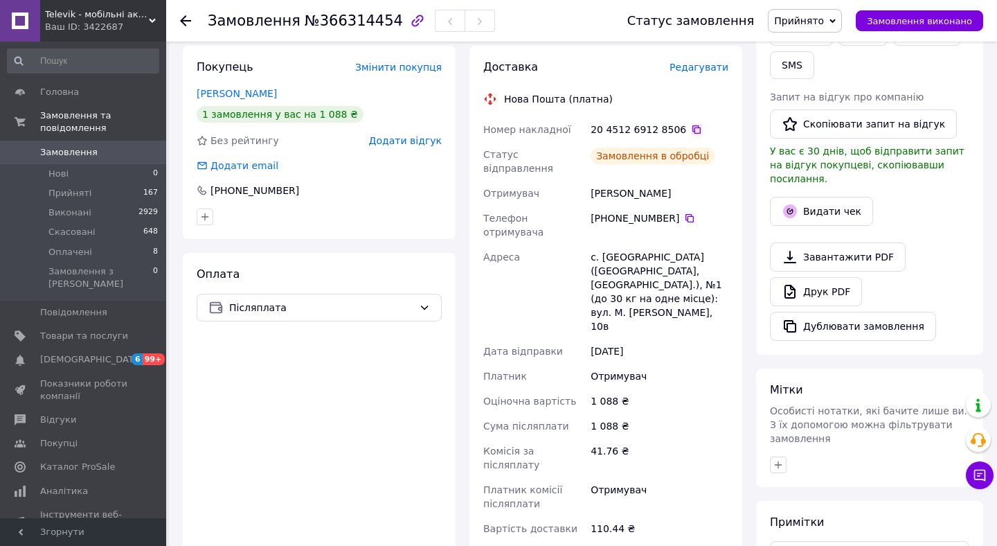
click at [694, 129] on icon at bounding box center [696, 129] width 11 height 11
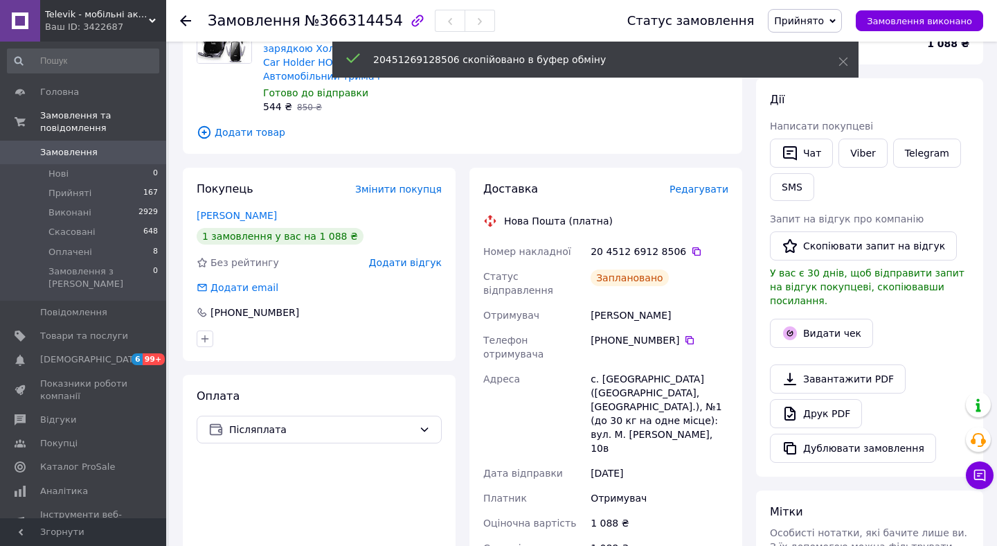
scroll to position [93, 0]
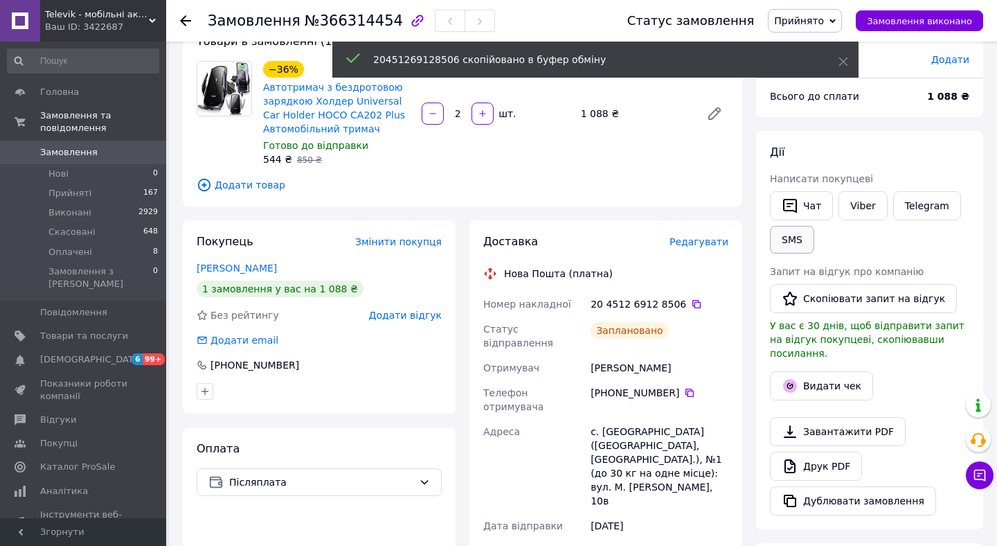
click at [794, 242] on button "SMS" at bounding box center [792, 240] width 44 height 28
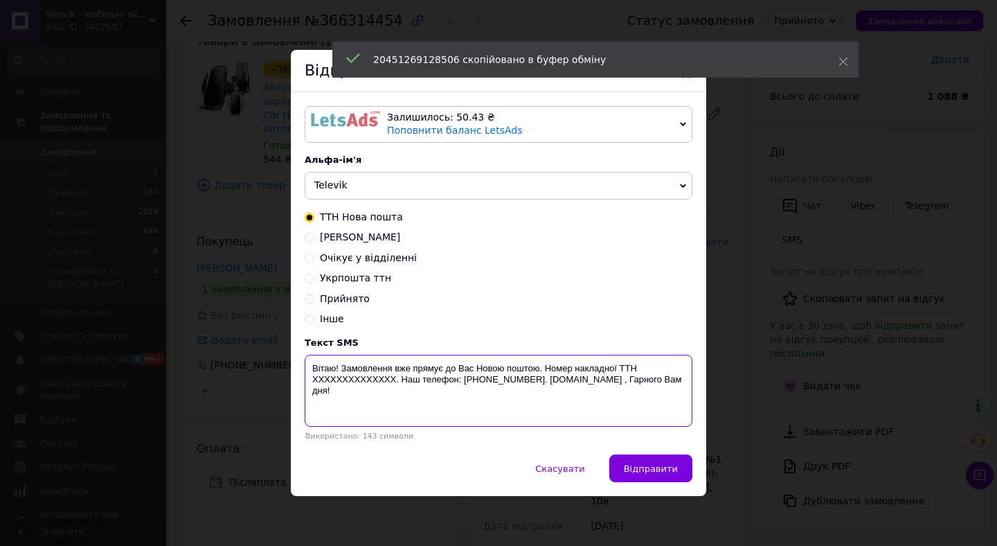
click at [345, 382] on textarea "Вітаю! Замовлення вже прямує до Вас Новою поштою. Номер накладної ТТН XXXXXXXXX…" at bounding box center [499, 390] width 388 height 72
paste textarea "20451269128506"
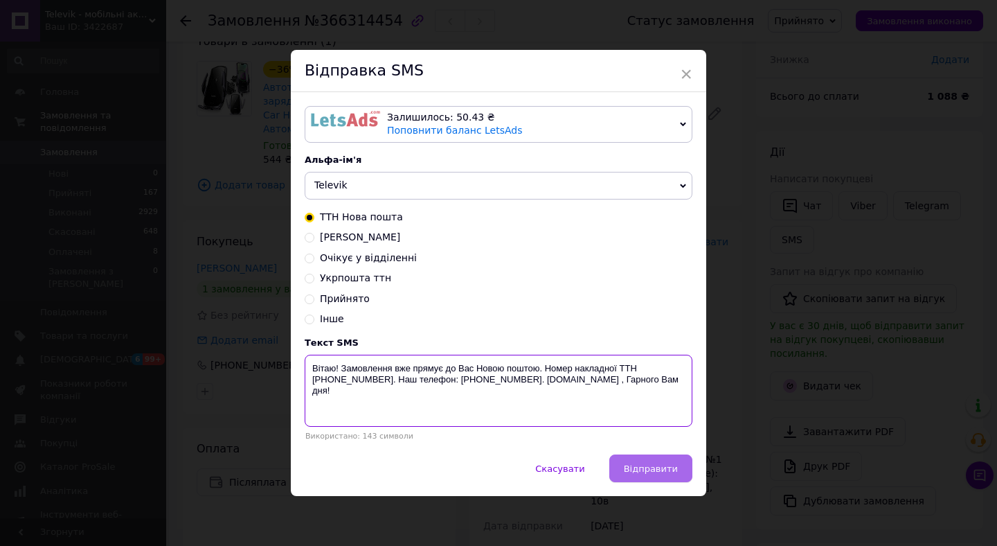
type textarea "Вітаю! Замовлення вже прямує до Вас Новою поштою. Номер накладної ТТН 204512691…"
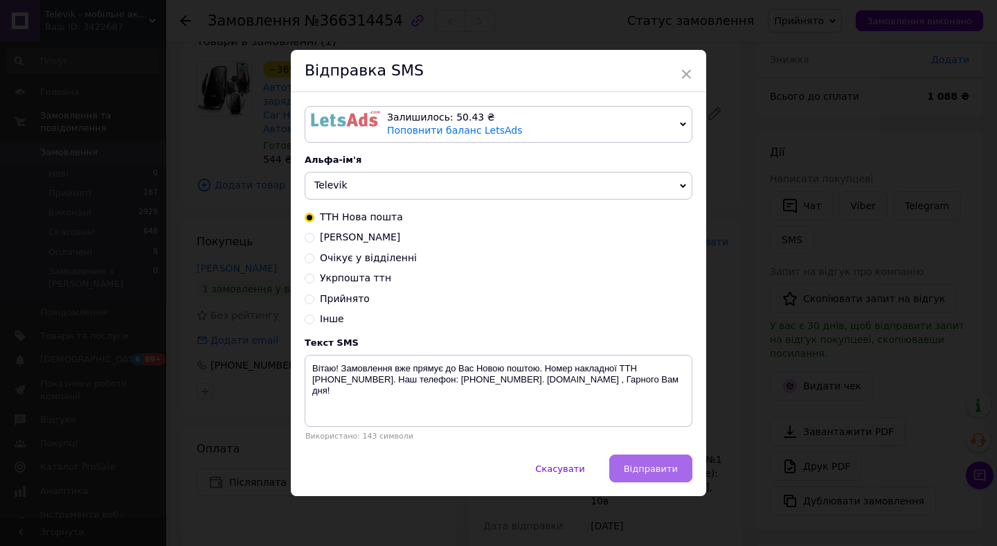
click at [645, 465] on span "Відправити" at bounding box center [651, 468] width 54 height 10
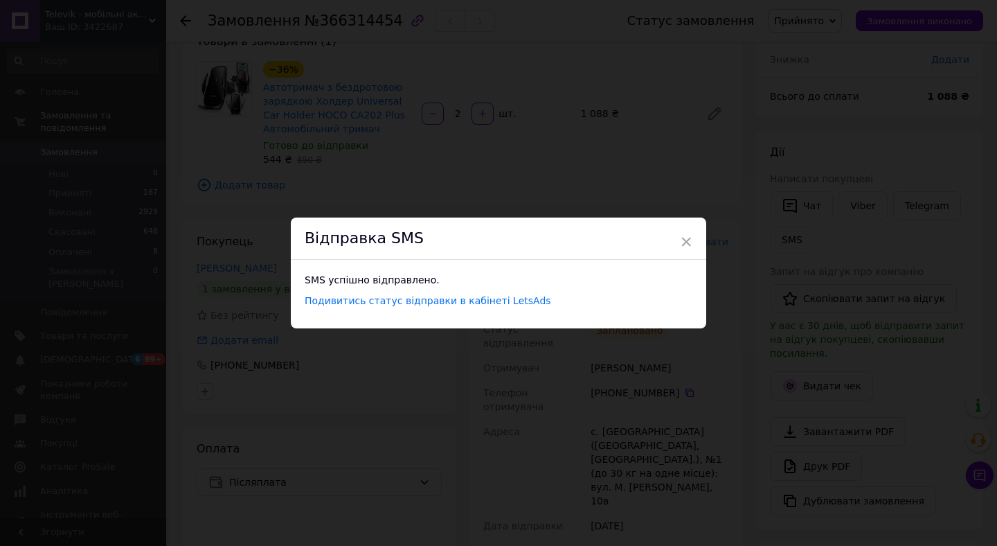
click at [728, 263] on div "× Відправка SMS SMS успішно відправлено. Подивитись статус відправки в кабінеті…" at bounding box center [498, 273] width 997 height 546
click at [687, 237] on span "×" at bounding box center [686, 242] width 12 height 24
click at [852, 201] on div "× Відправка SMS SMS успішно відправлено. Подивитись статус відправки в кабінеті…" at bounding box center [498, 273] width 997 height 546
click at [685, 242] on span "×" at bounding box center [686, 242] width 12 height 24
click at [686, 240] on span "×" at bounding box center [686, 242] width 12 height 24
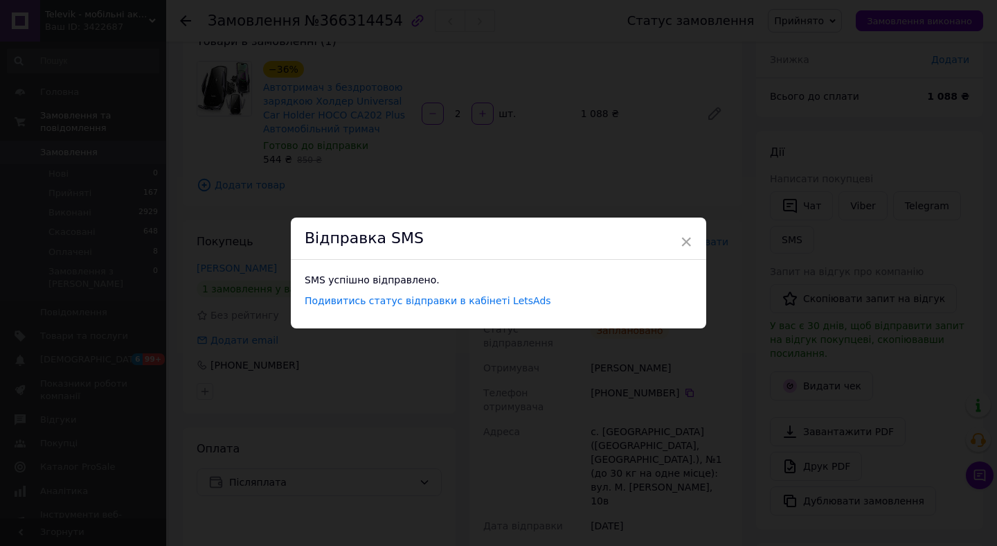
click at [686, 188] on div "× Відправка SMS SMS успішно відправлено. Подивитись статус відправки в кабінеті…" at bounding box center [498, 273] width 997 height 546
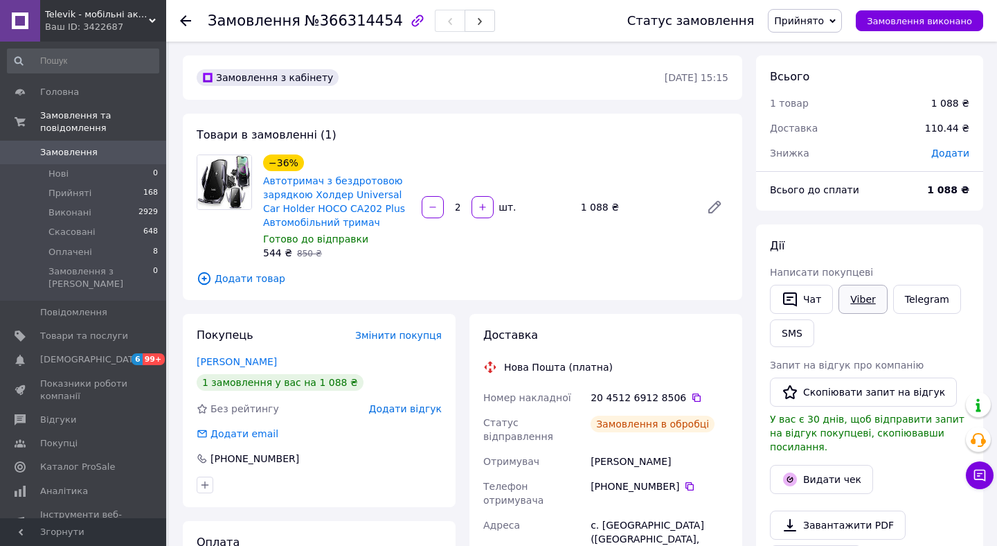
scroll to position [3, 0]
click at [858, 300] on link "Viber" at bounding box center [862, 299] width 48 height 29
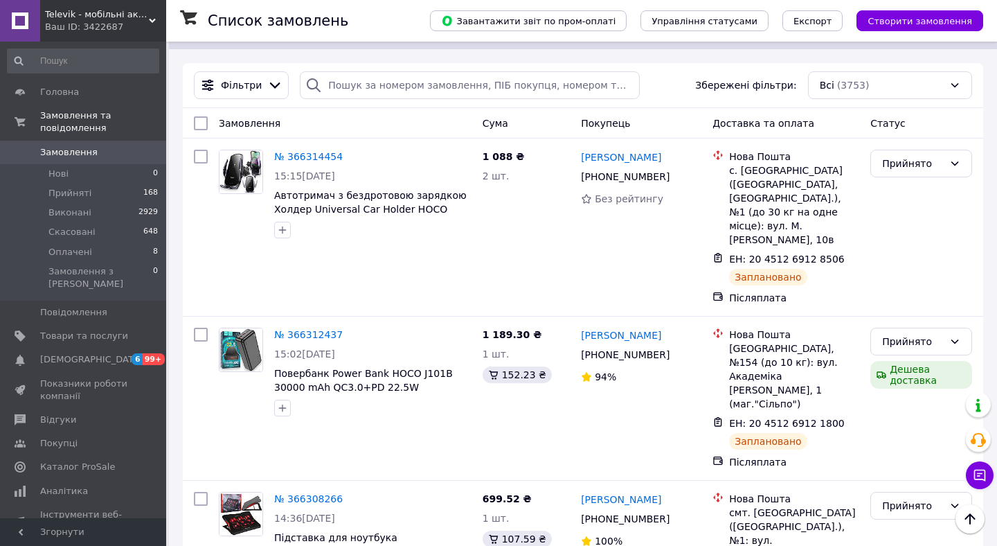
scroll to position [33, 0]
